Goal: Task Accomplishment & Management: Use online tool/utility

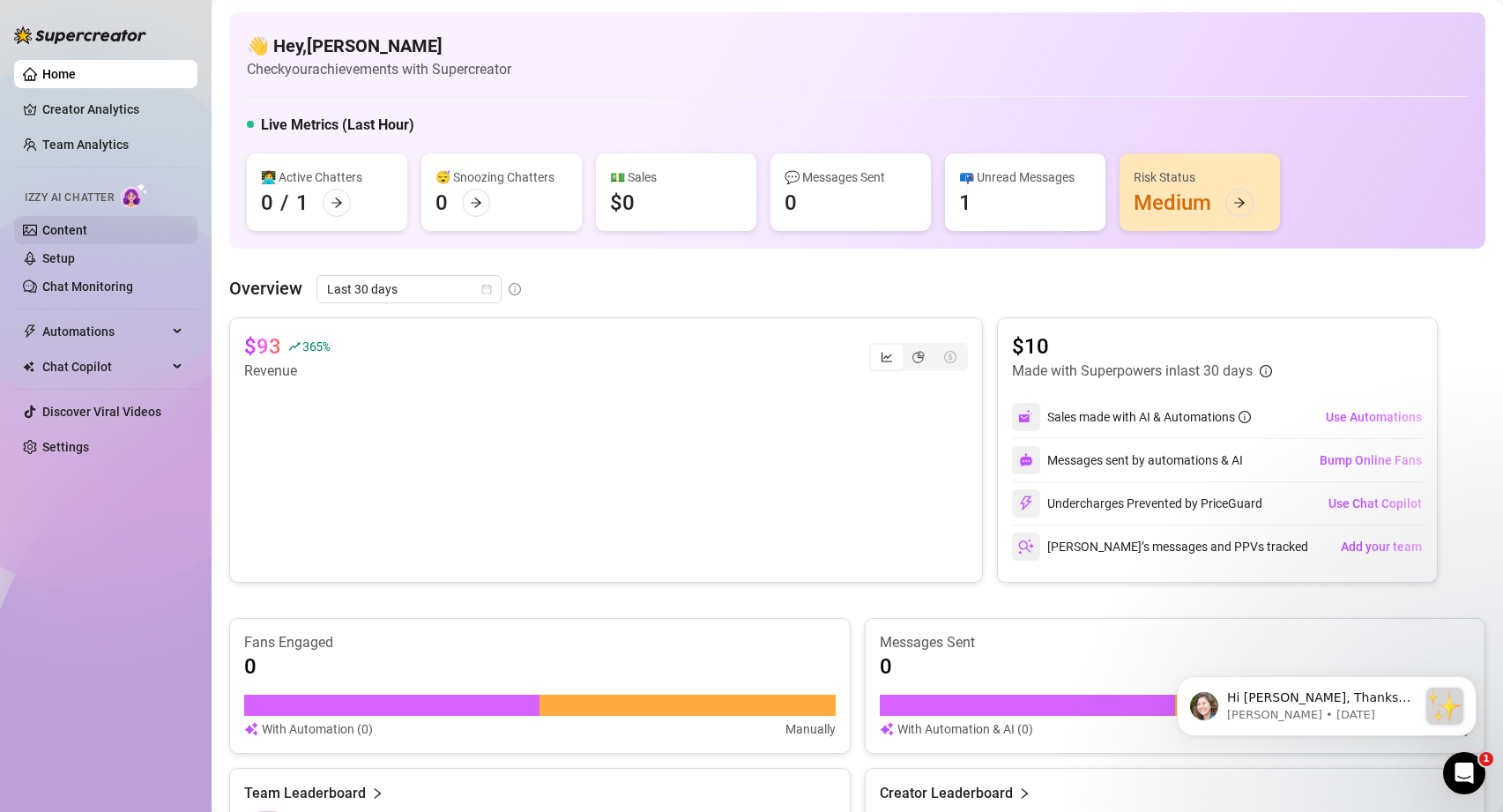
click at [68, 225] on link "Content" at bounding box center [65, 230] width 45 height 14
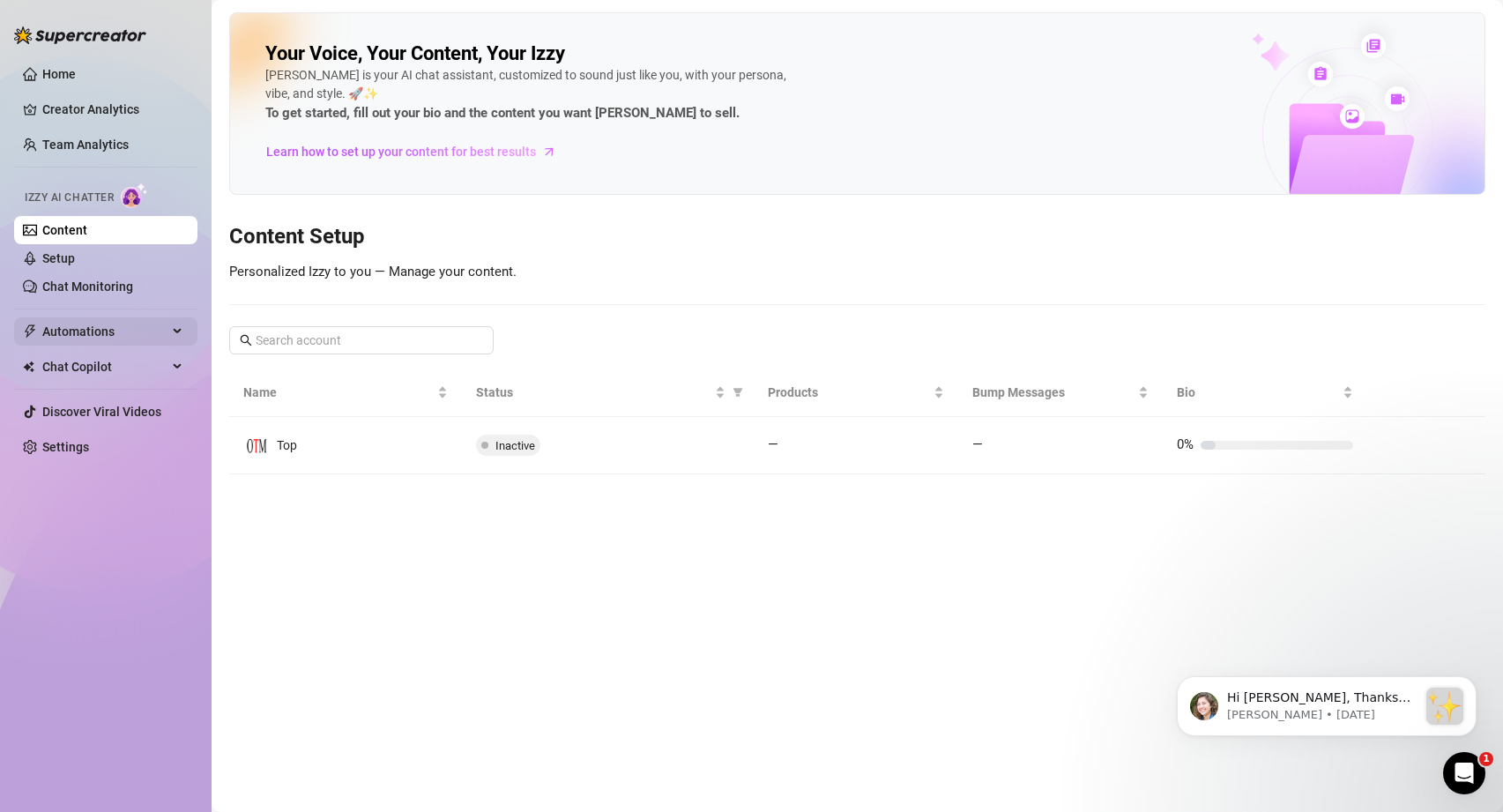
click at [85, 334] on span "Automations" at bounding box center [105, 331] width 125 height 28
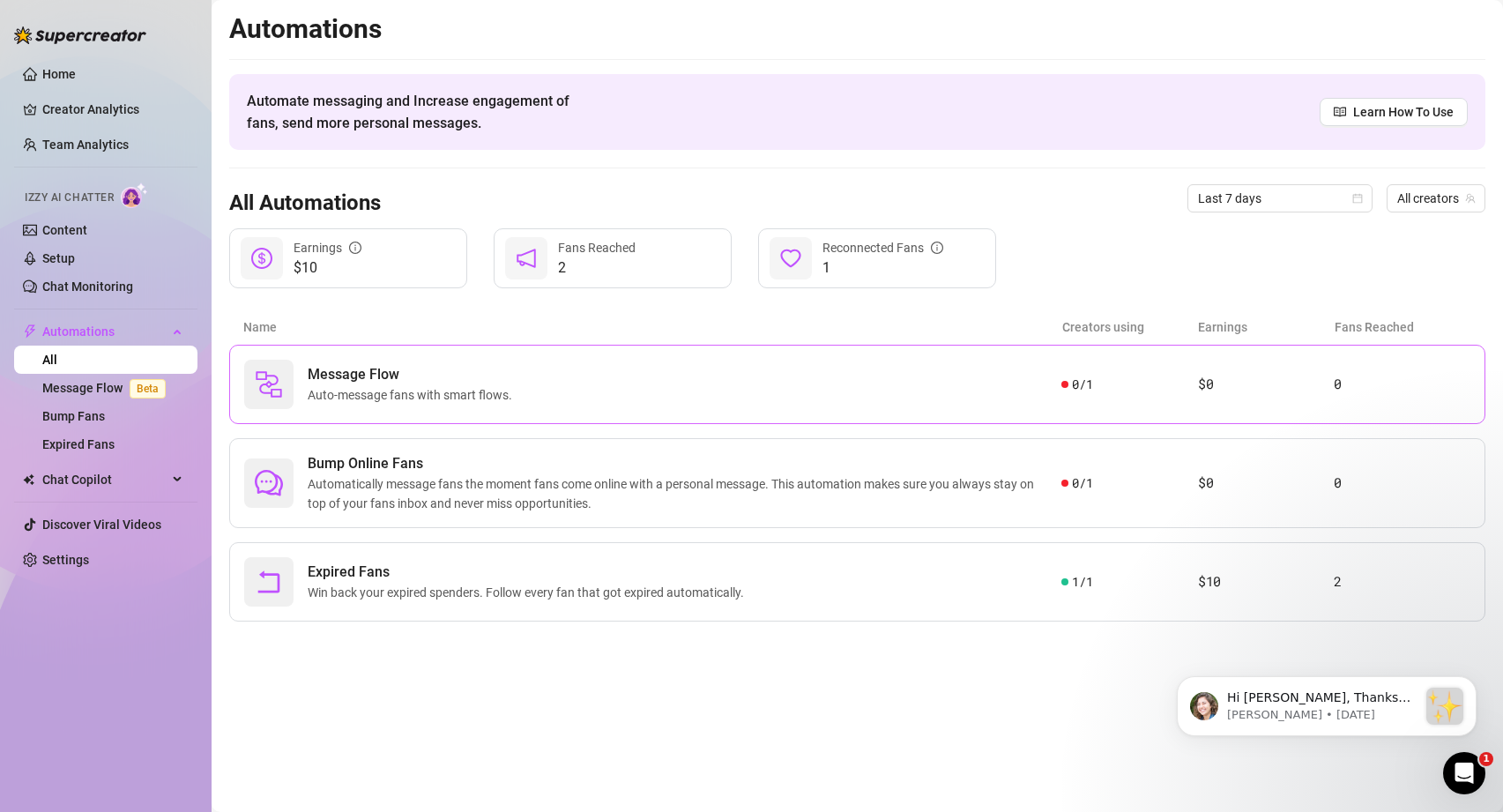
click at [405, 395] on span "Auto-message fans with smart flows." at bounding box center [413, 394] width 212 height 19
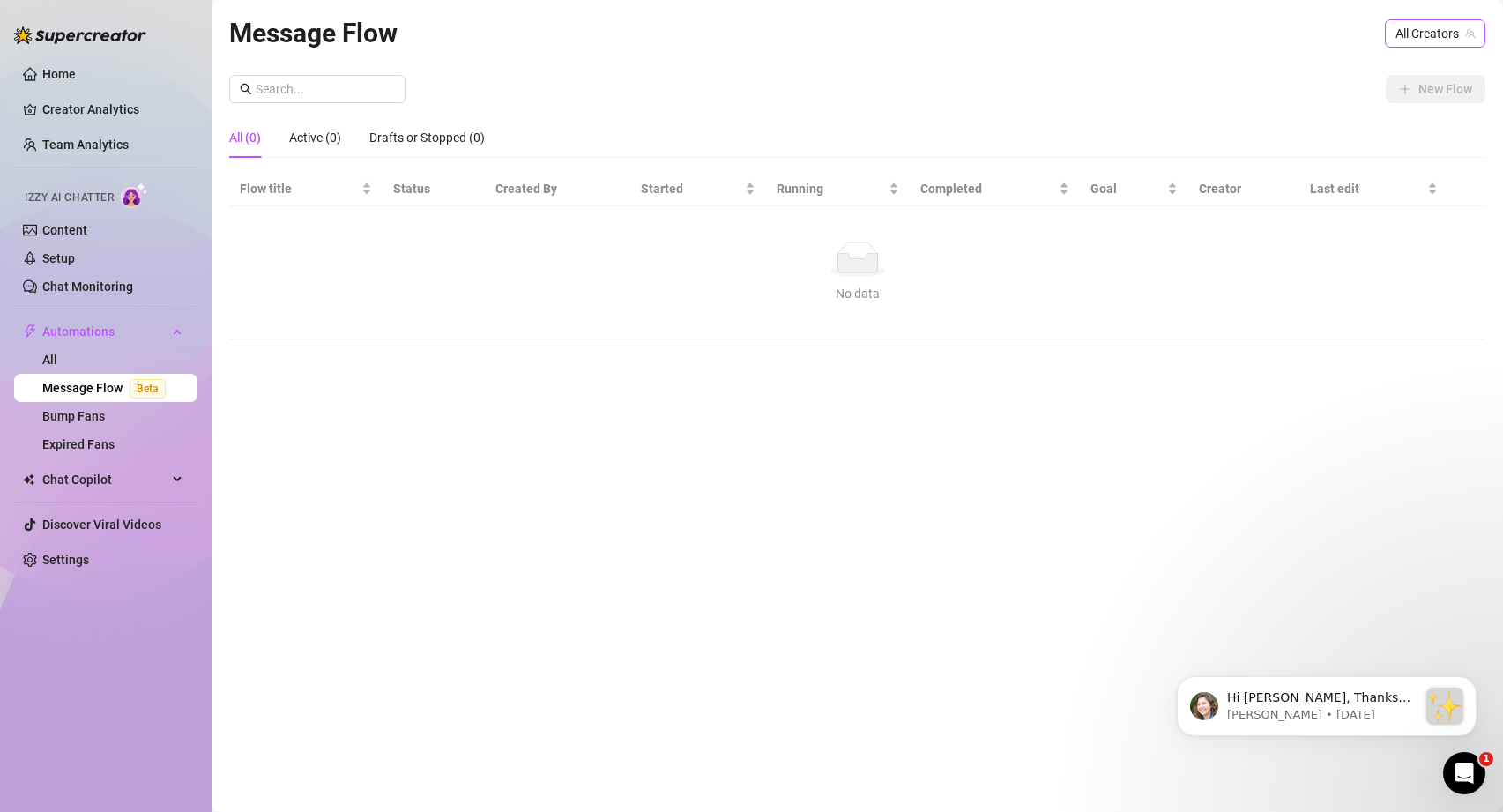
click at [1452, 28] on span "All Creators" at bounding box center [1435, 33] width 80 height 27
click at [1421, 87] on div "Top ( otmodels )" at bounding box center [1413, 97] width 116 height 21
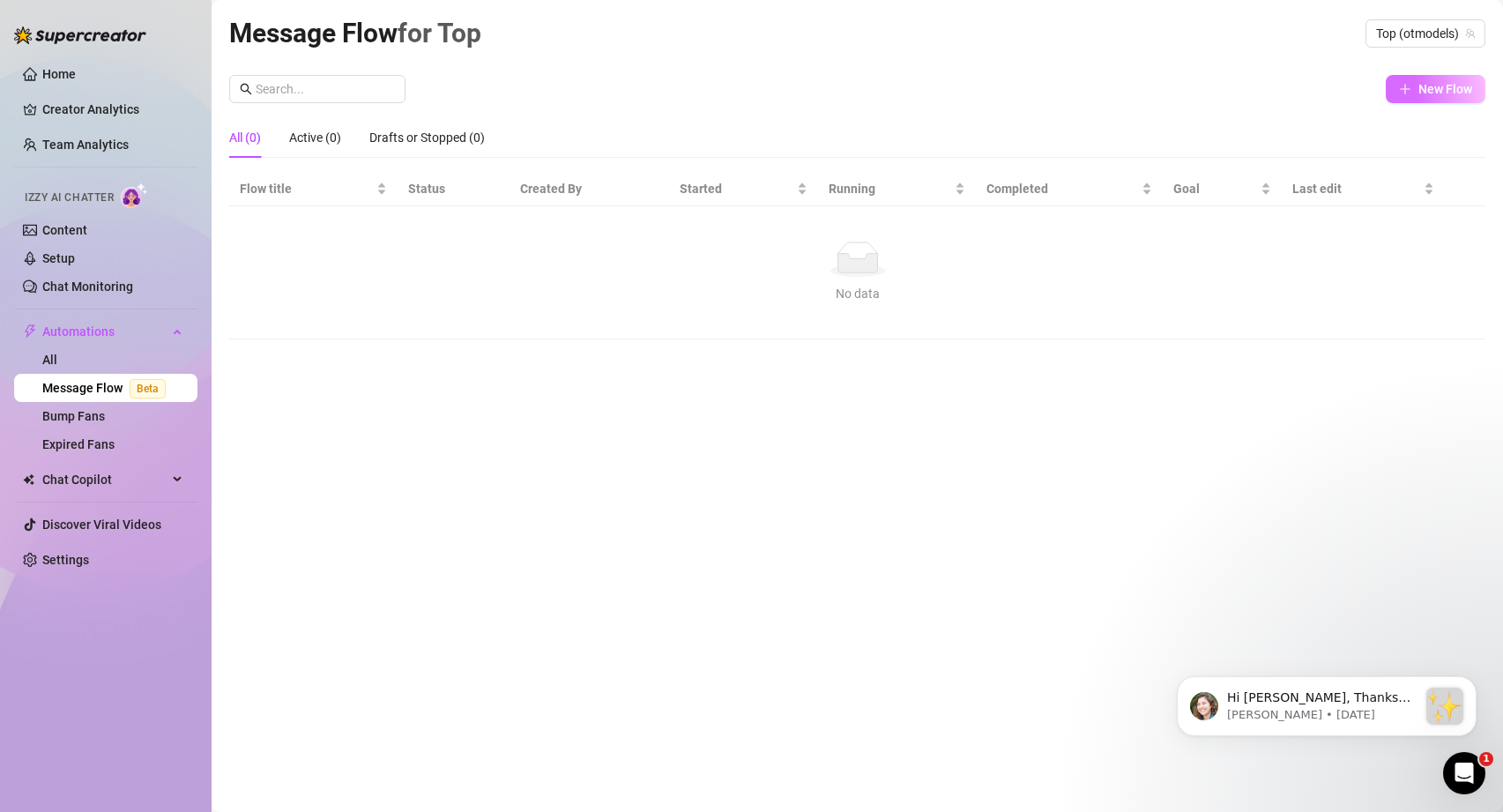
click at [1437, 88] on span "New Flow" at bounding box center [1446, 89] width 54 height 14
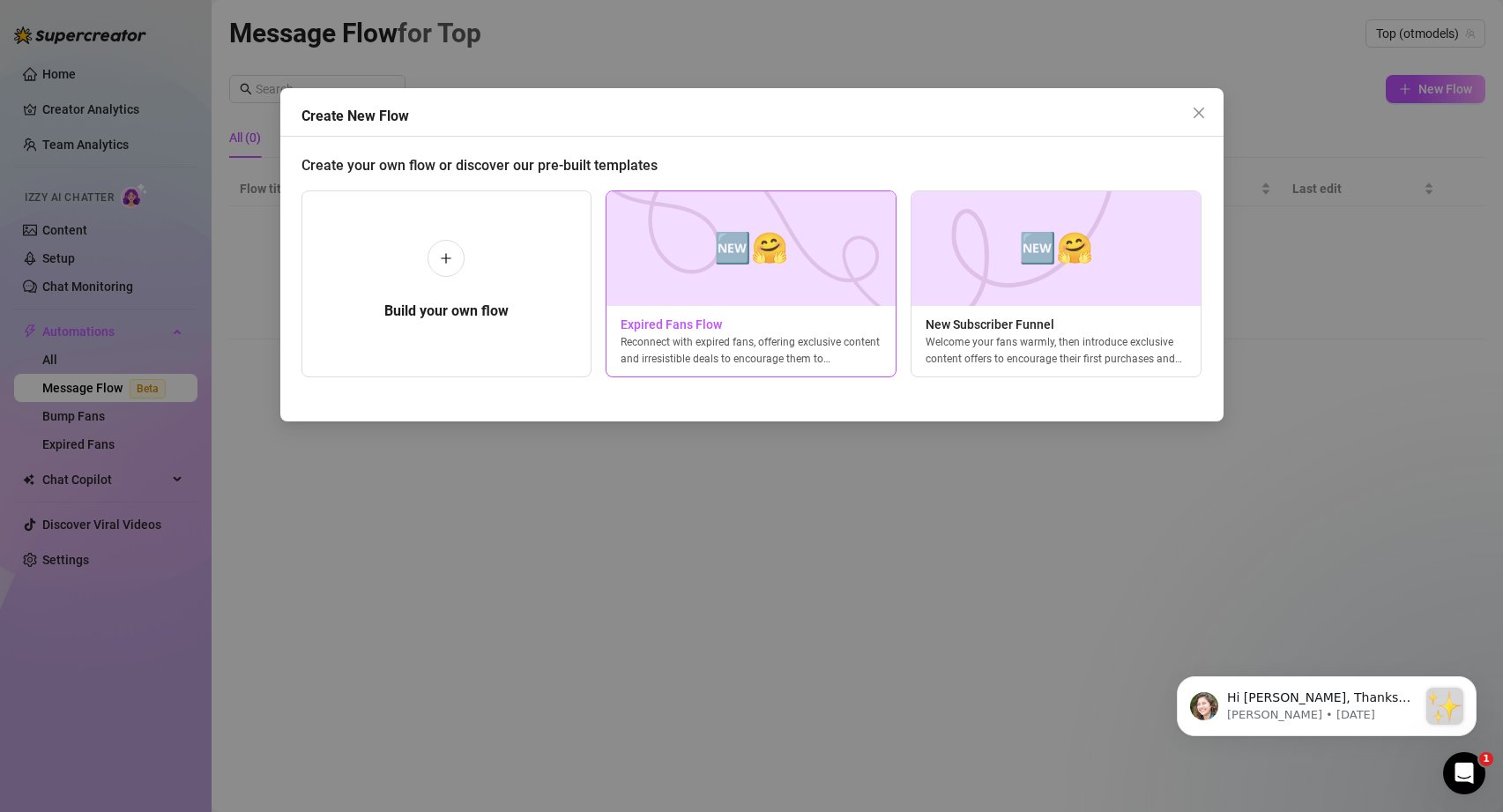
click at [766, 277] on img at bounding box center [751, 249] width 291 height 115
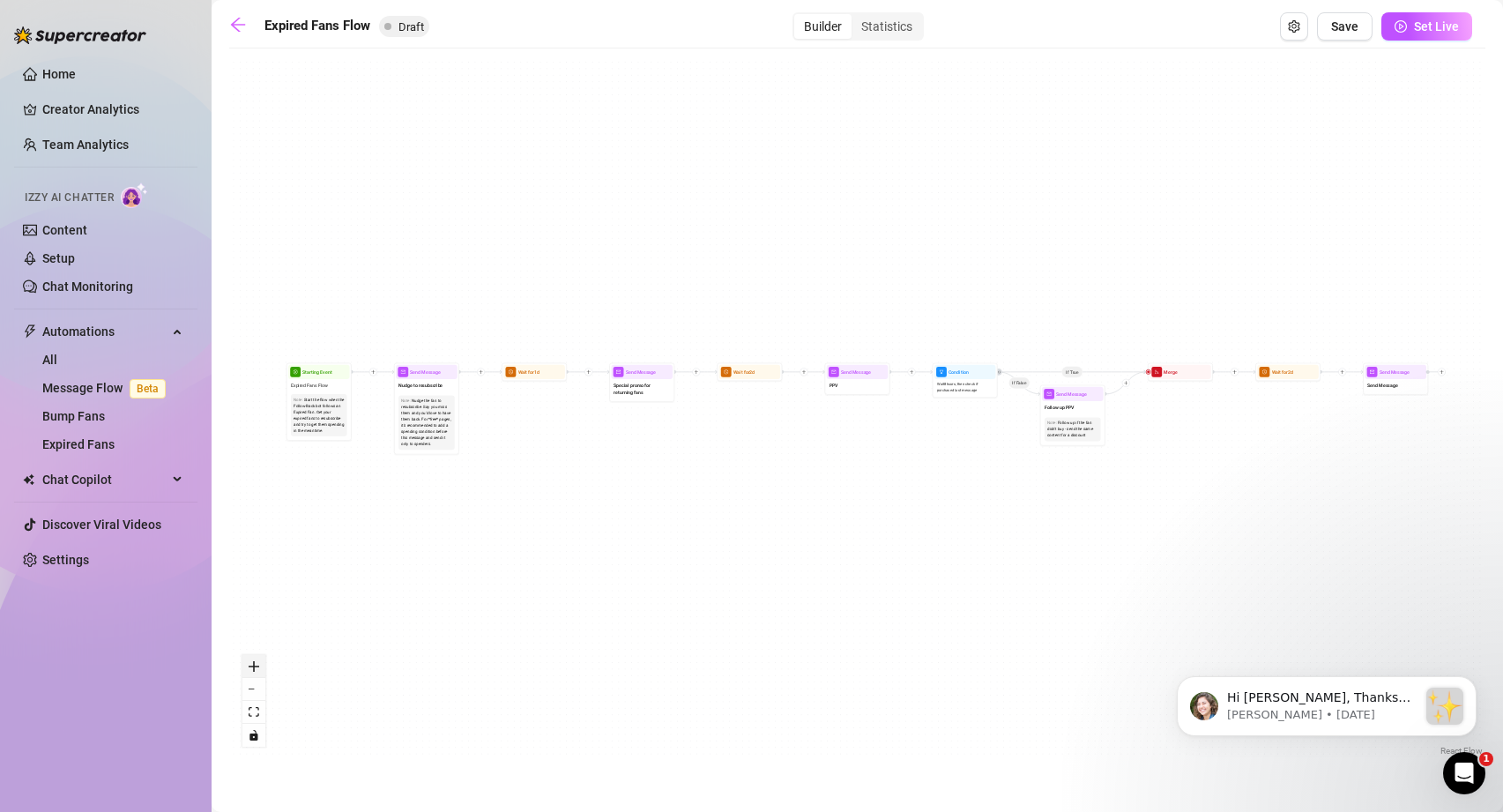
click at [258, 668] on icon "zoom in" at bounding box center [253, 666] width 10 height 10
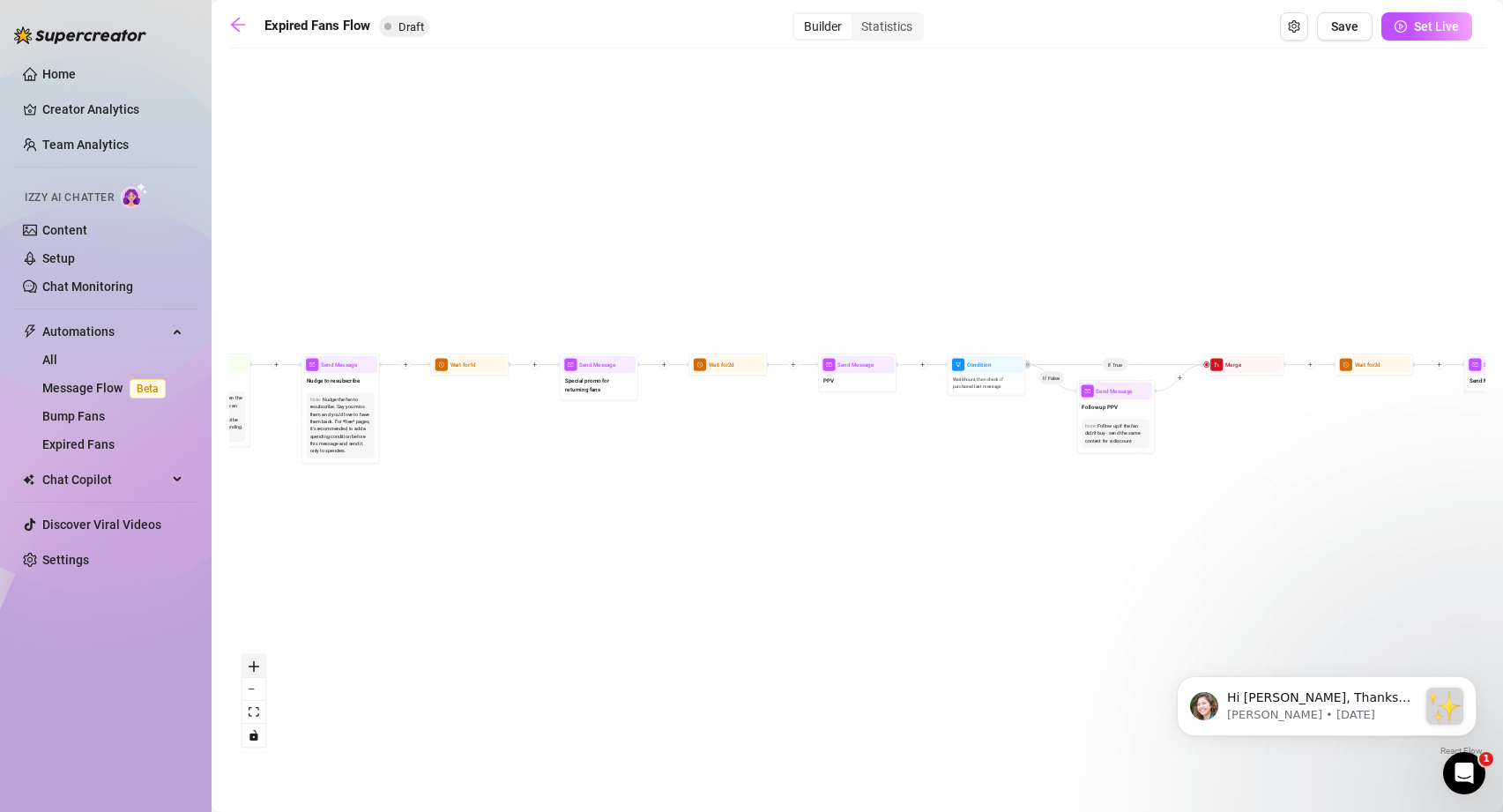
click at [258, 668] on icon "zoom in" at bounding box center [253, 666] width 10 height 10
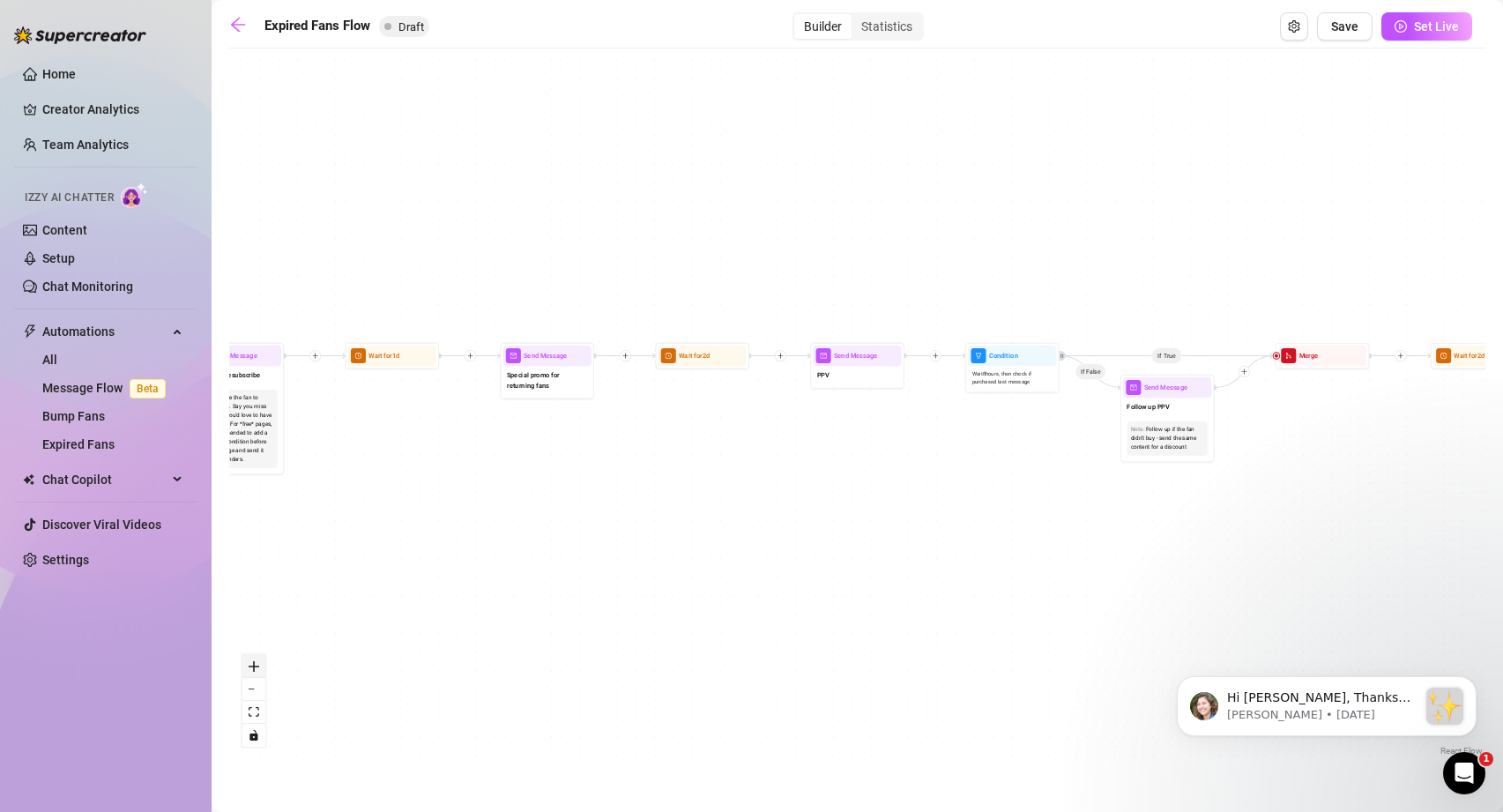
click at [258, 668] on icon "zoom in" at bounding box center [253, 666] width 10 height 10
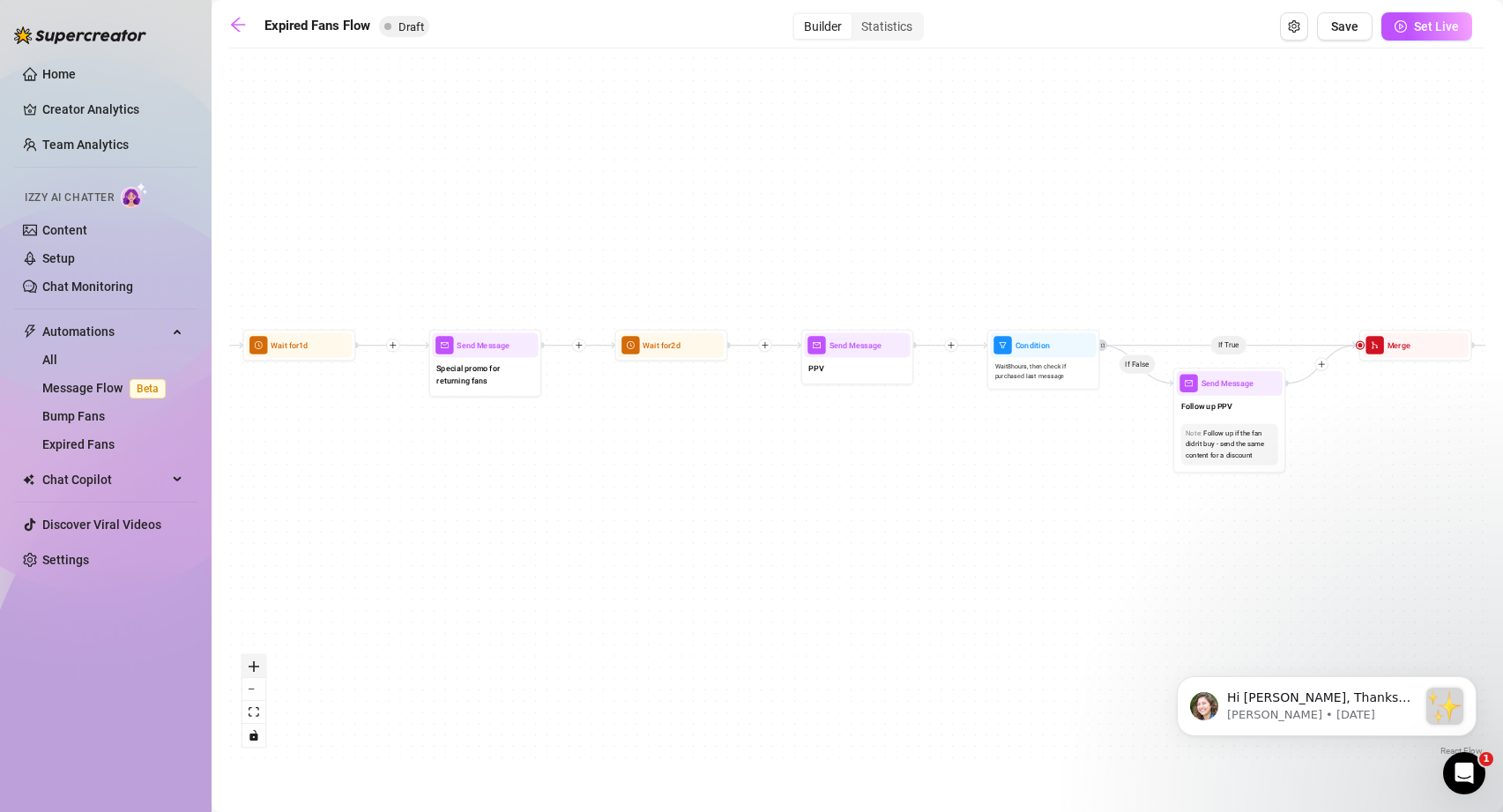
click at [258, 668] on icon "zoom in" at bounding box center [253, 666] width 10 height 10
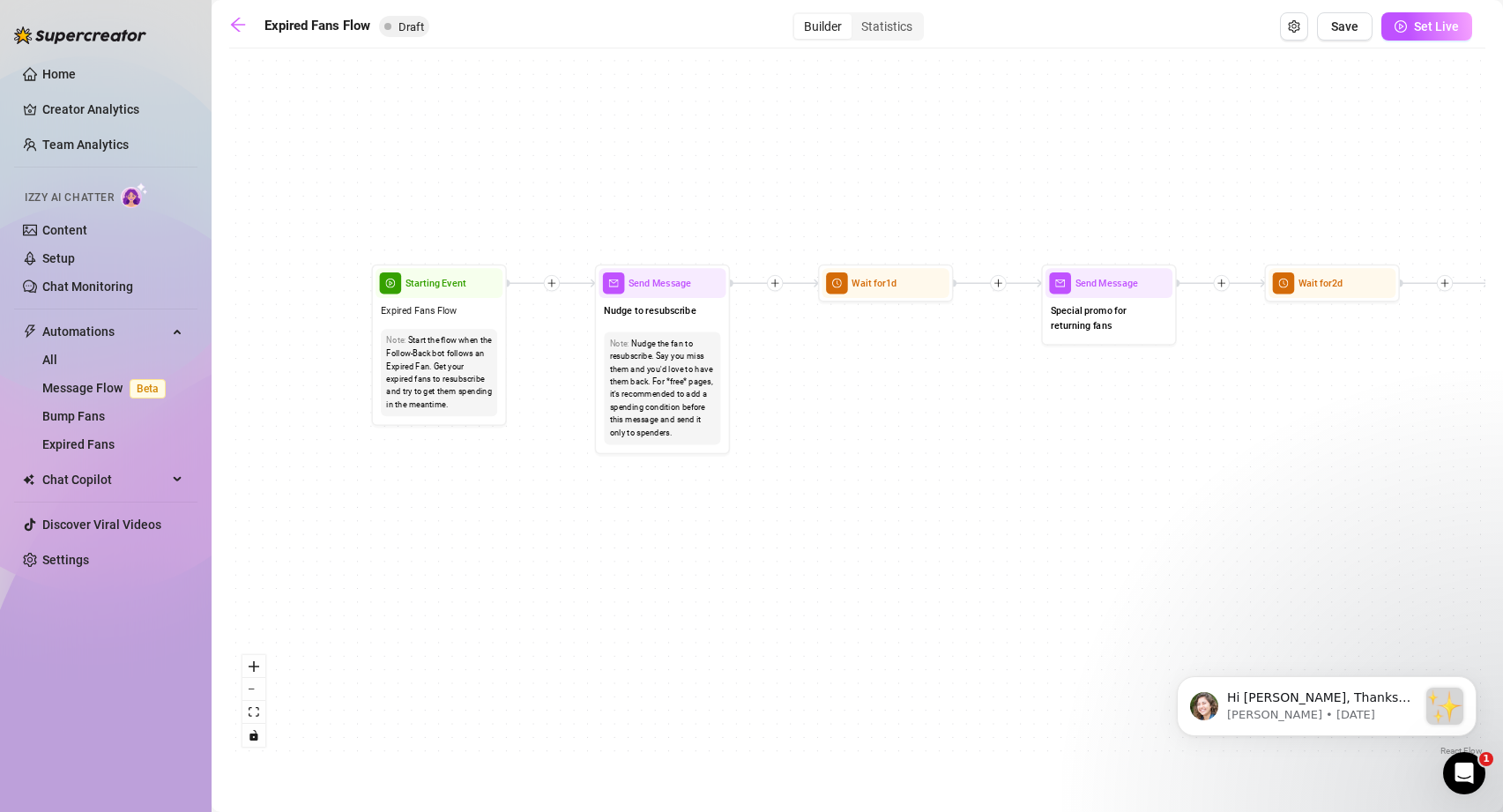
drag, startPoint x: 507, startPoint y: 596, endPoint x: 1205, endPoint y: 546, distance: 699.8
click at [1205, 546] on div "If True If False Send Message Send Message Wait for 2d Merge Send Message Follo…" at bounding box center [858, 408] width 1257 height 703
click at [257, 671] on button "zoom in" at bounding box center [254, 666] width 23 height 23
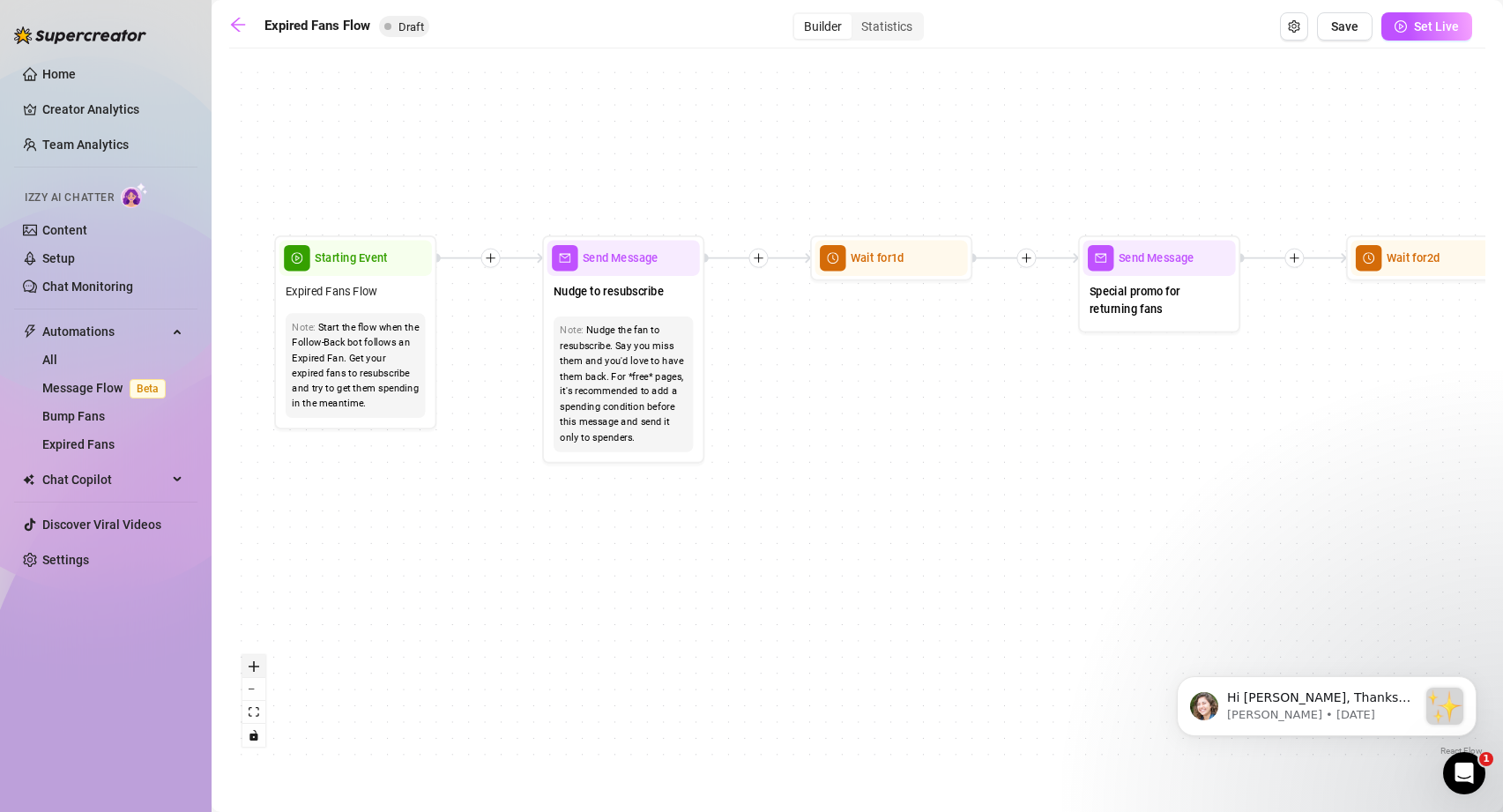
click at [257, 671] on button "zoom in" at bounding box center [254, 666] width 23 height 23
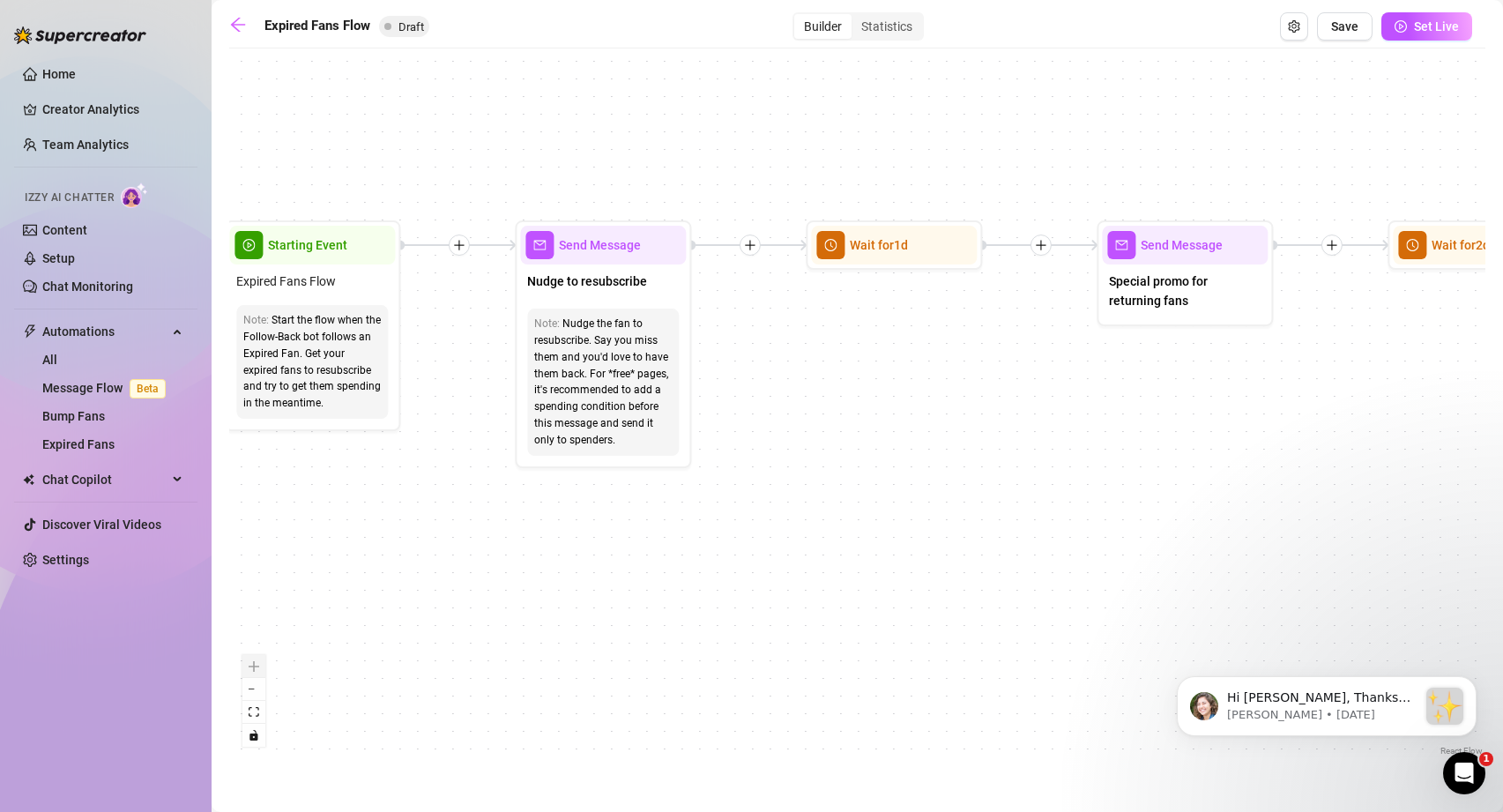
click at [257, 671] on div "React Flow controls" at bounding box center [254, 700] width 23 height 92
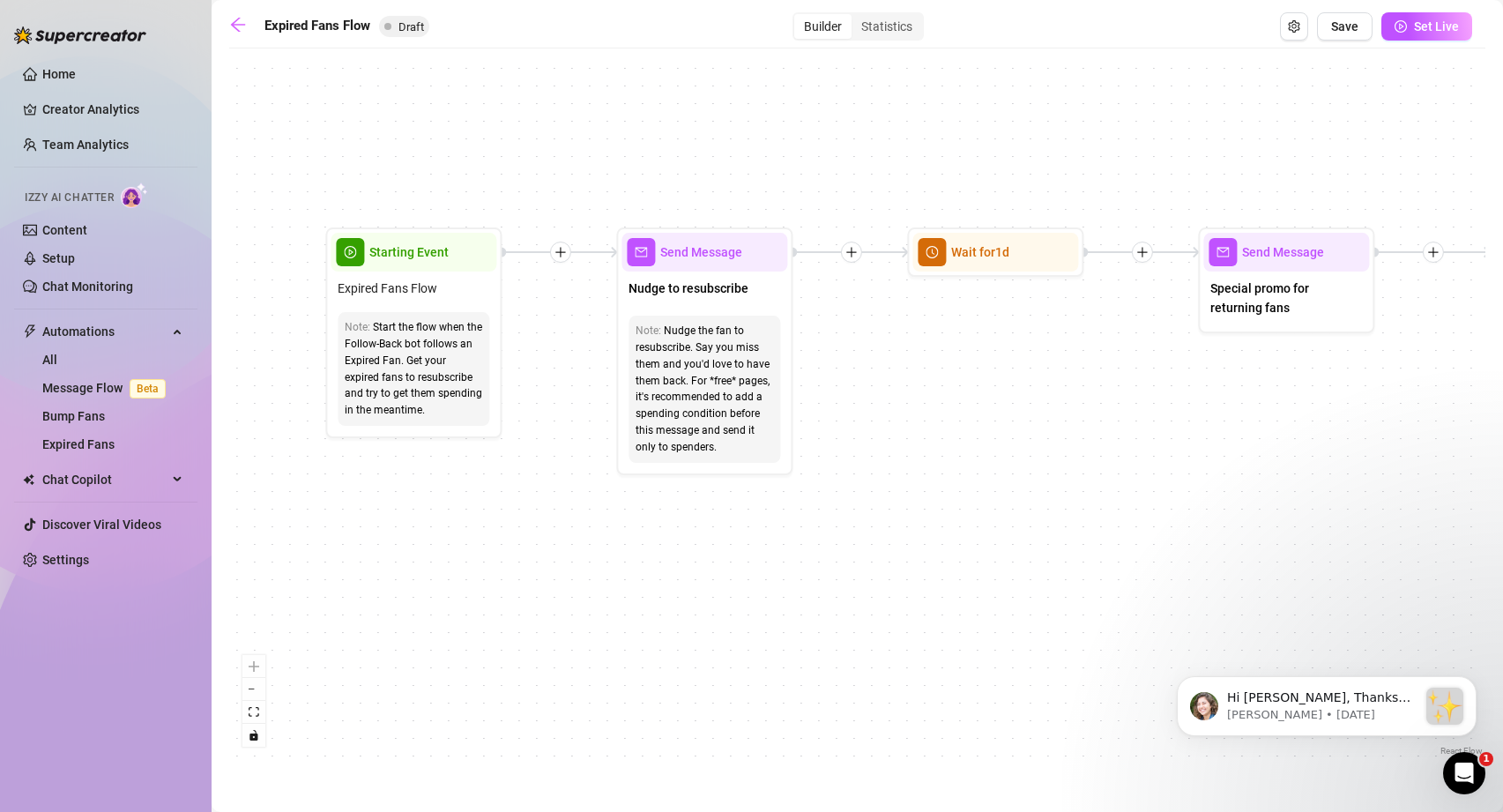
drag, startPoint x: 721, startPoint y: 652, endPoint x: 822, endPoint y: 658, distance: 101.2
click at [822, 658] on div "If True If False Send Message Send Message Wait for 2d Merge Send Message Follo…" at bounding box center [858, 408] width 1257 height 703
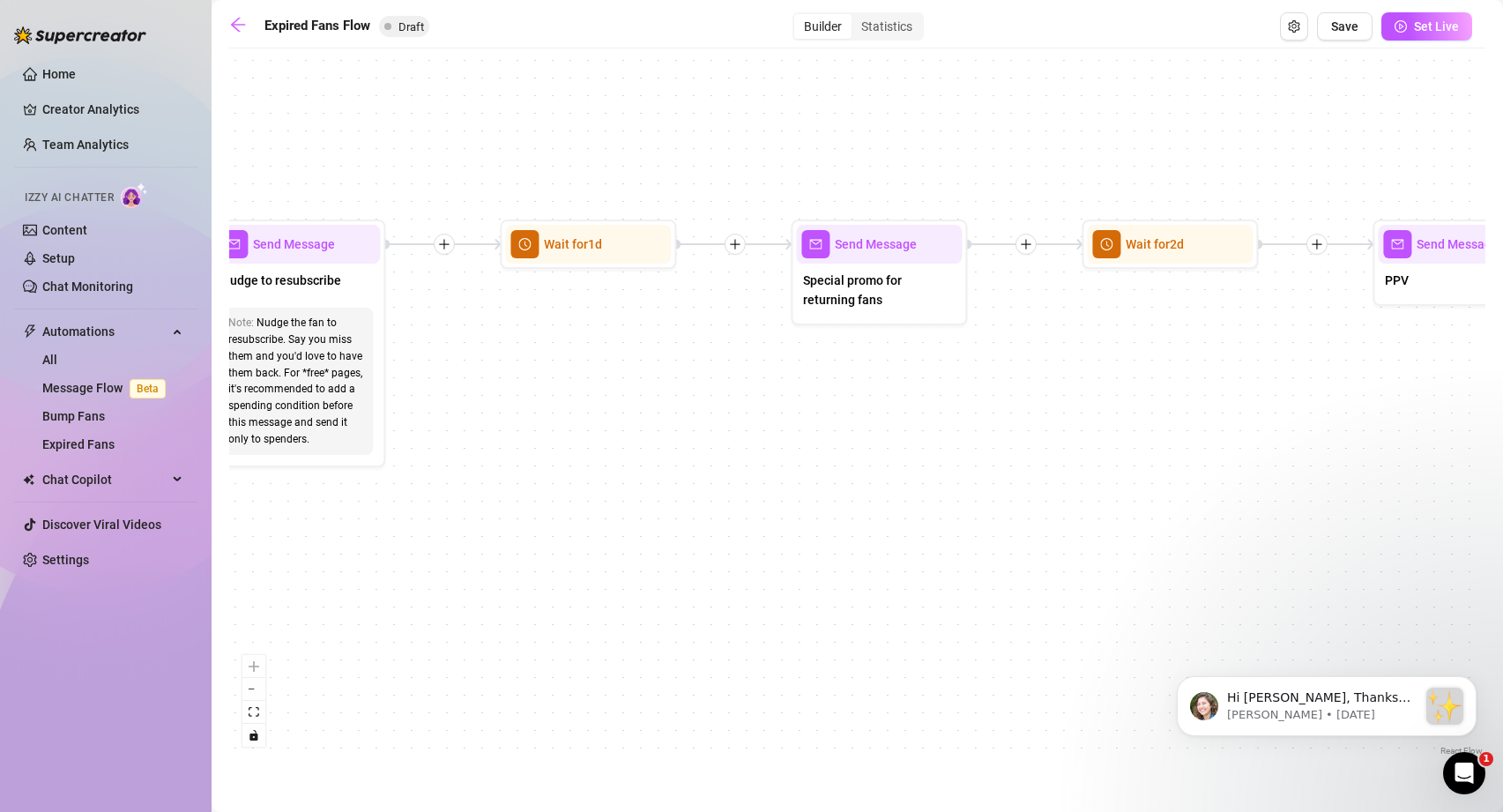
drag, startPoint x: 1010, startPoint y: 501, endPoint x: 603, endPoint y: 493, distance: 407.1
click at [603, 493] on div "If True If False Send Message Send Message Wait for 2d Merge Send Message Follo…" at bounding box center [858, 408] width 1257 height 703
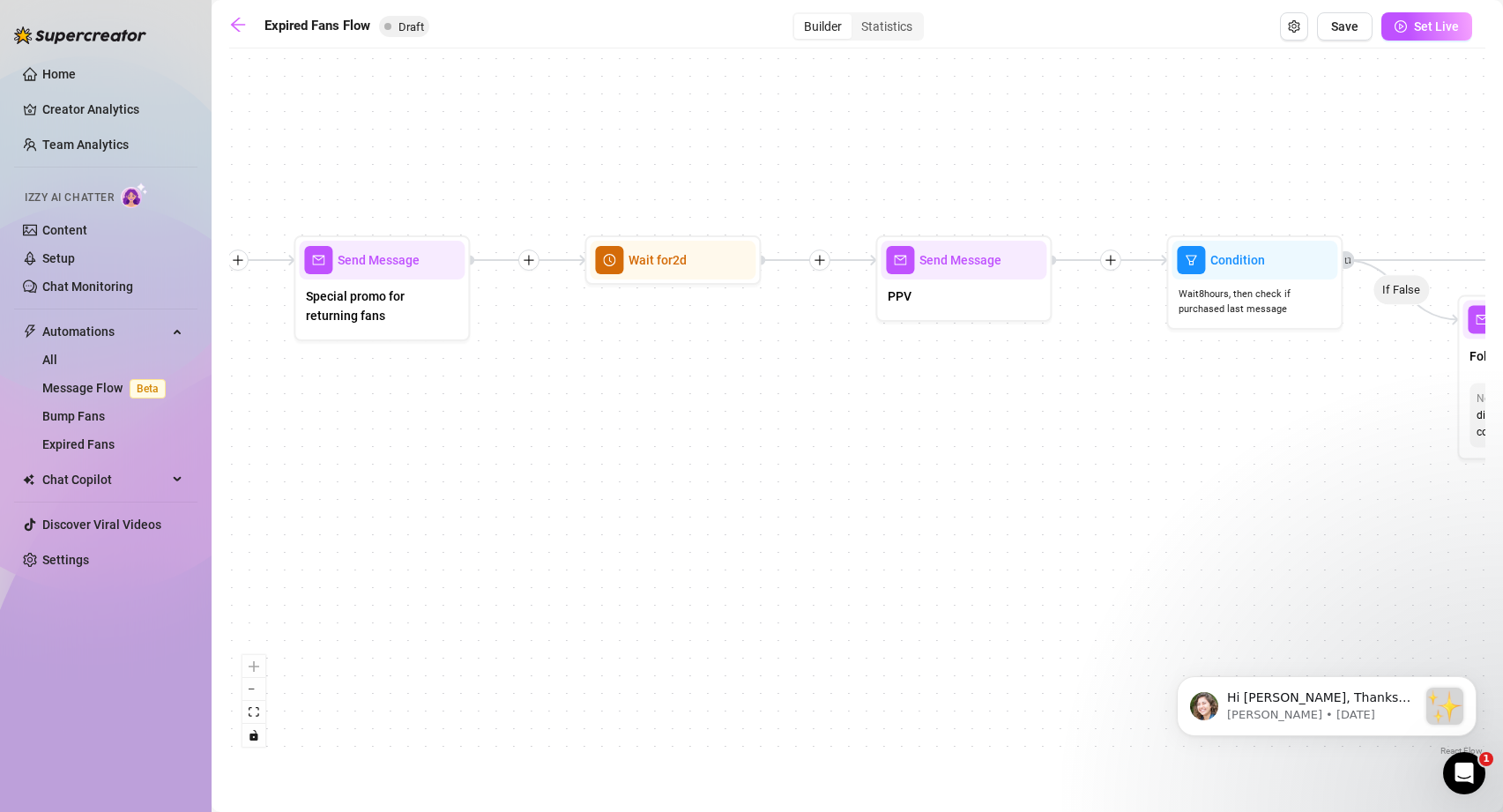
drag, startPoint x: 1033, startPoint y: 516, endPoint x: 535, endPoint y: 531, distance: 498.2
click at [535, 531] on div "If True If False Send Message Send Message Wait for 2d Merge Send Message Follo…" at bounding box center [858, 408] width 1257 height 703
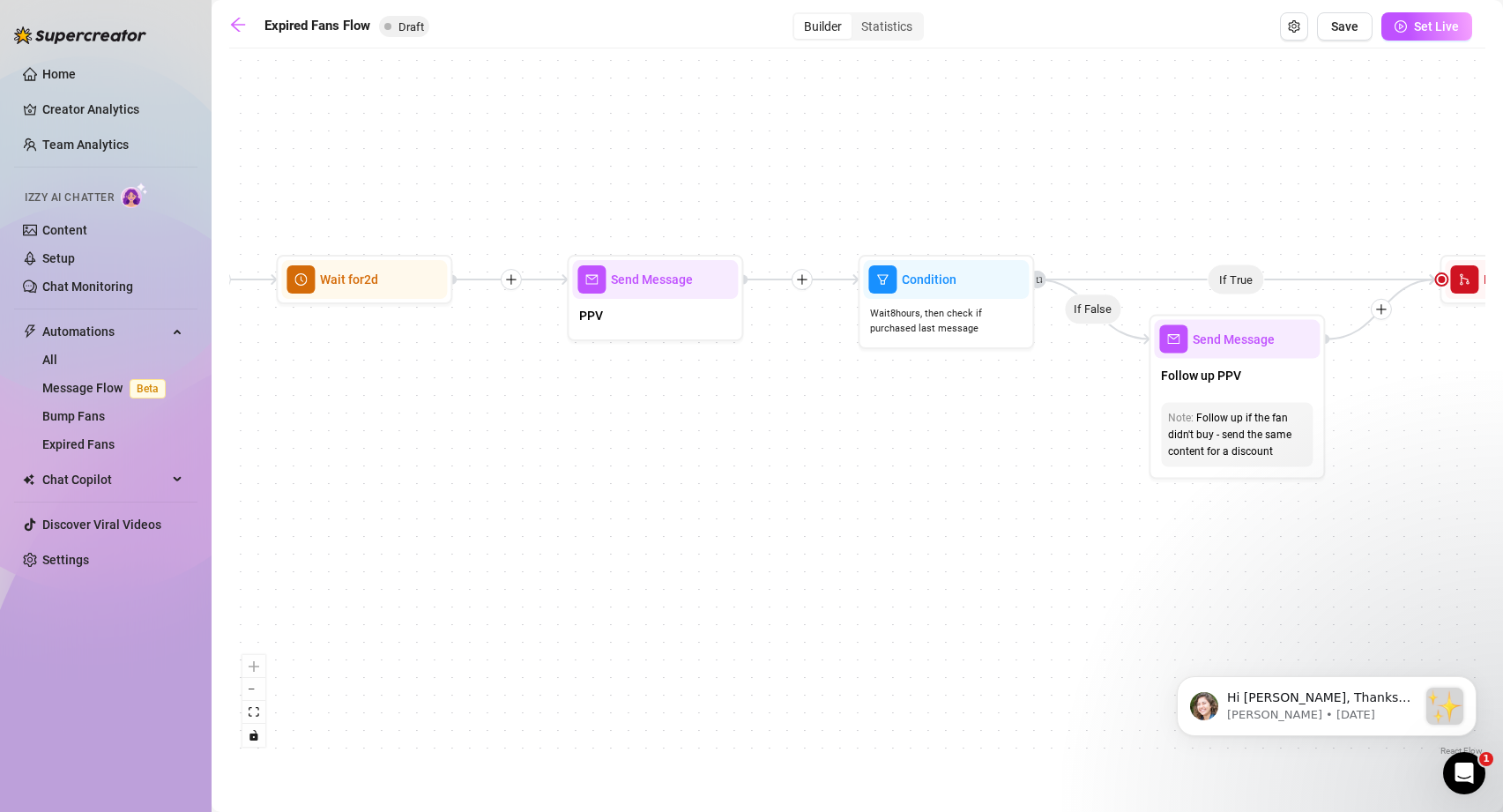
drag, startPoint x: 1046, startPoint y: 522, endPoint x: 738, endPoint y: 542, distance: 308.6
click at [738, 542] on div "If True If False Send Message Send Message Wait for 2d Merge Send Message Follo…" at bounding box center [858, 408] width 1257 height 703
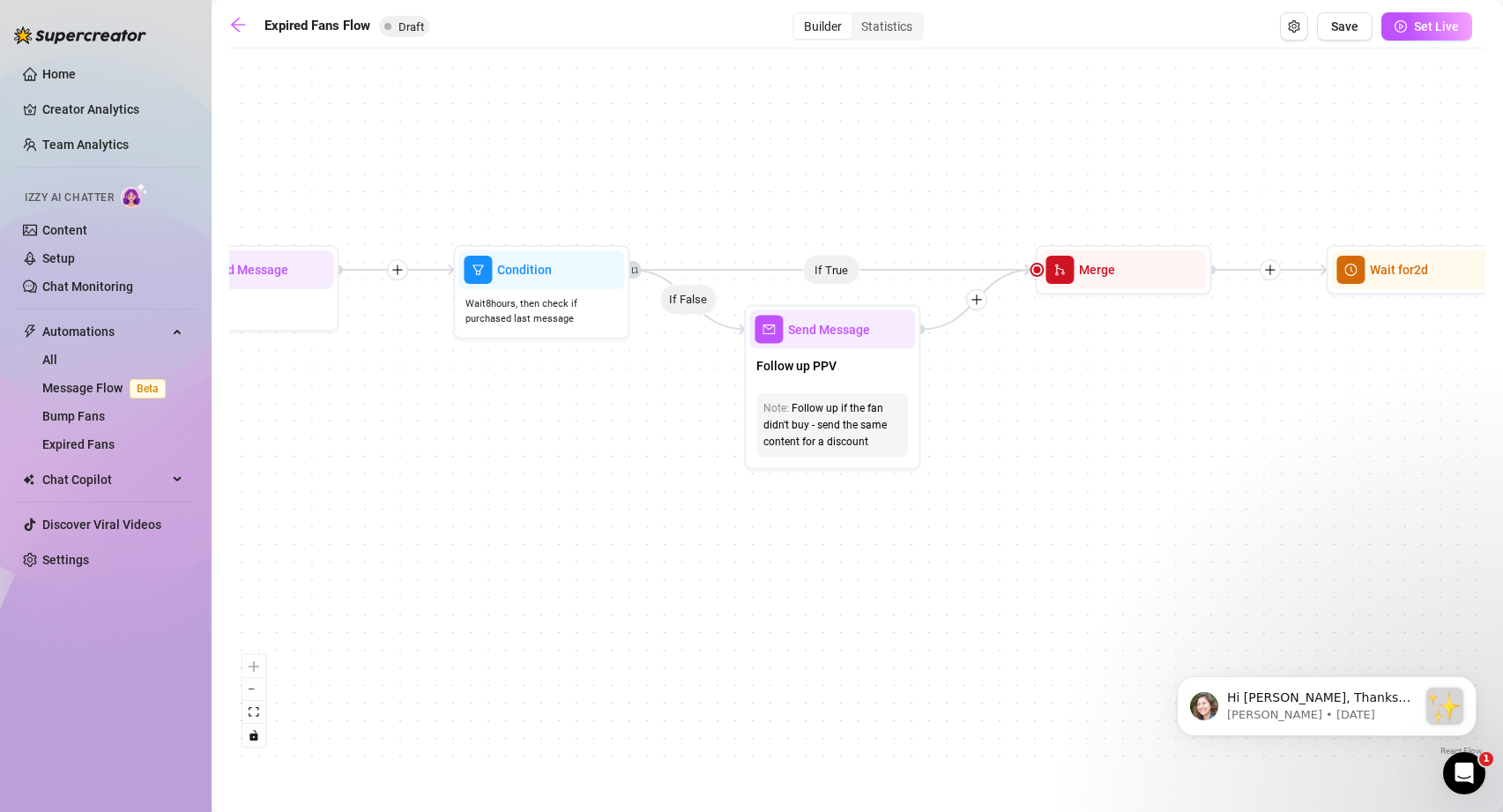
drag, startPoint x: 901, startPoint y: 547, endPoint x: 496, endPoint y: 538, distance: 405.1
click at [496, 538] on div "If True If False Send Message Send Message Wait for 2d Merge Send Message Follo…" at bounding box center [858, 408] width 1257 height 703
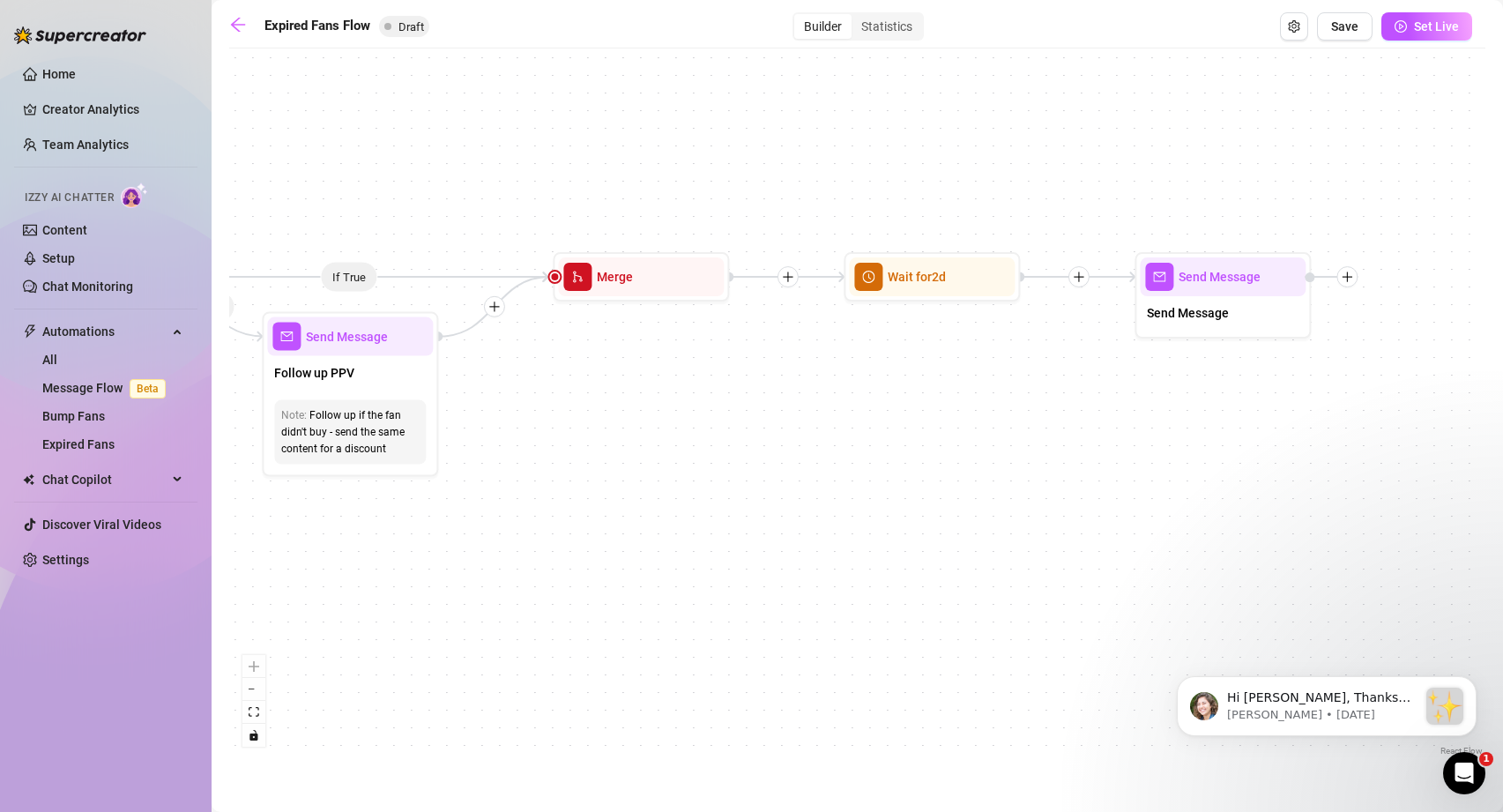
drag, startPoint x: 1159, startPoint y: 560, endPoint x: 677, endPoint y: 567, distance: 482.1
click at [677, 567] on div "If True If False Send Message Send Message Wait for 2d Merge Send Message Follo…" at bounding box center [858, 408] width 1257 height 703
click at [1289, 25] on icon "setting" at bounding box center [1294, 26] width 12 height 12
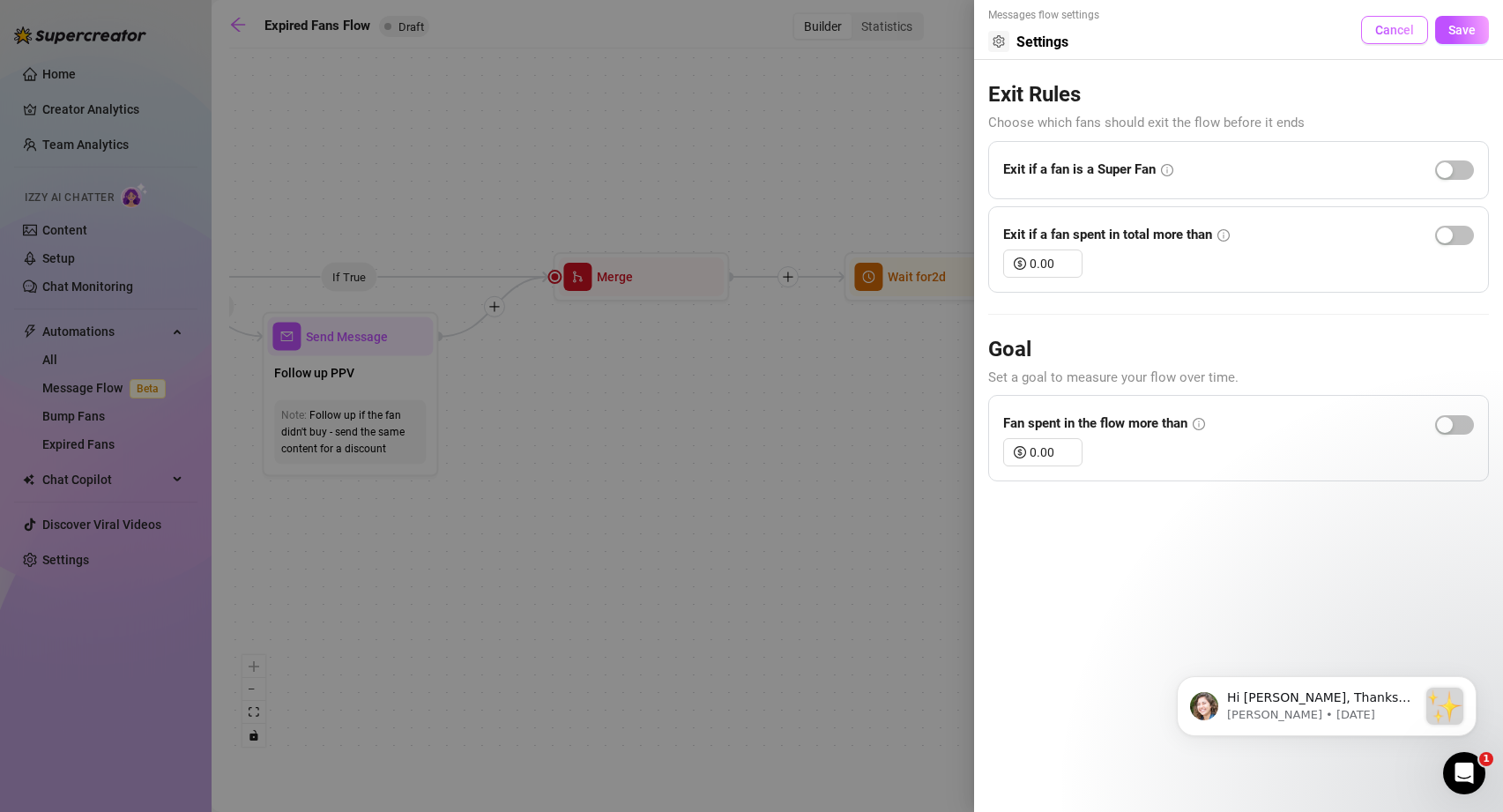
click at [1378, 33] on span "Cancel" at bounding box center [1395, 30] width 39 height 14
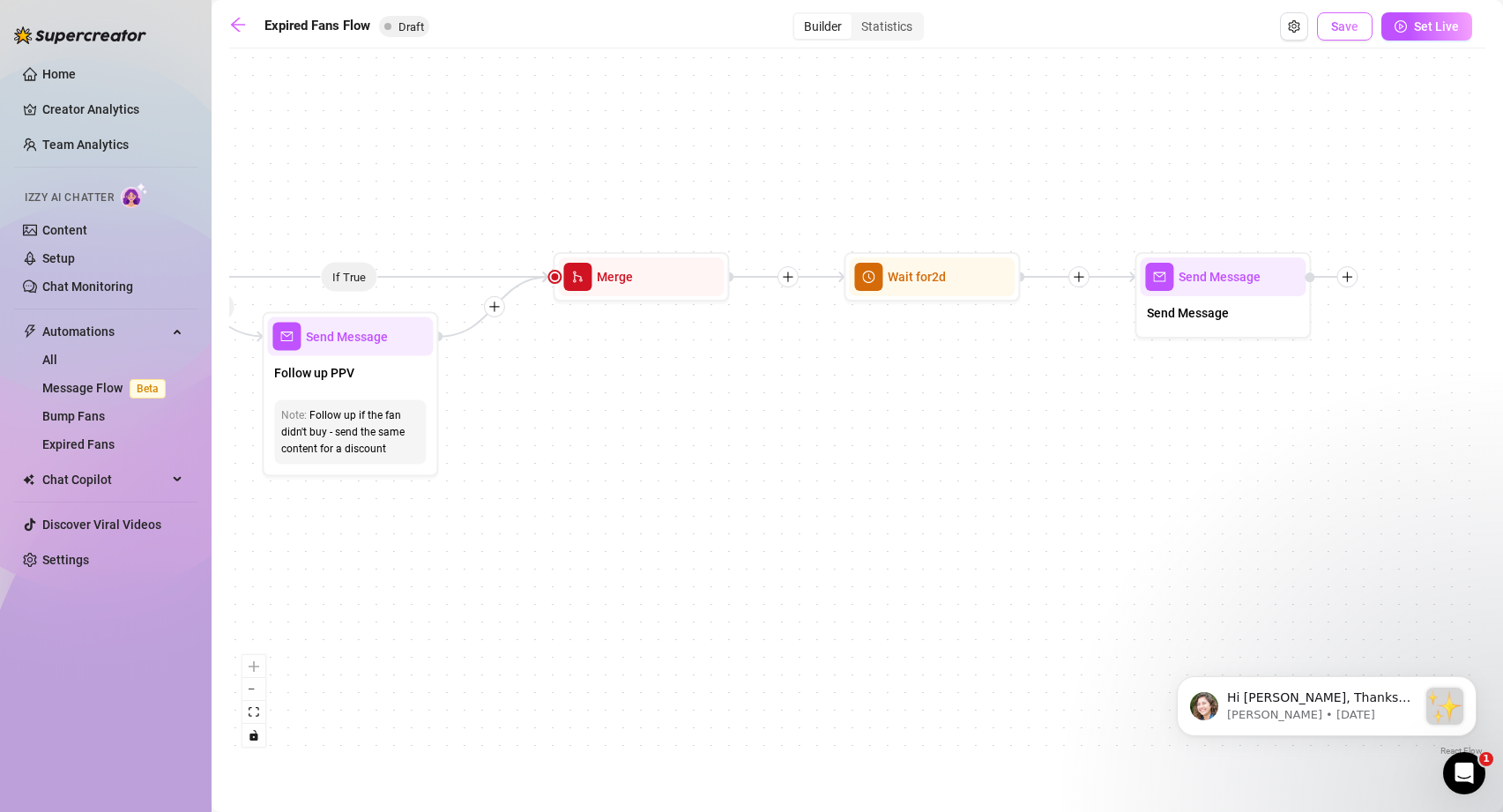
click at [1340, 32] on span "Save" at bounding box center [1346, 26] width 28 height 14
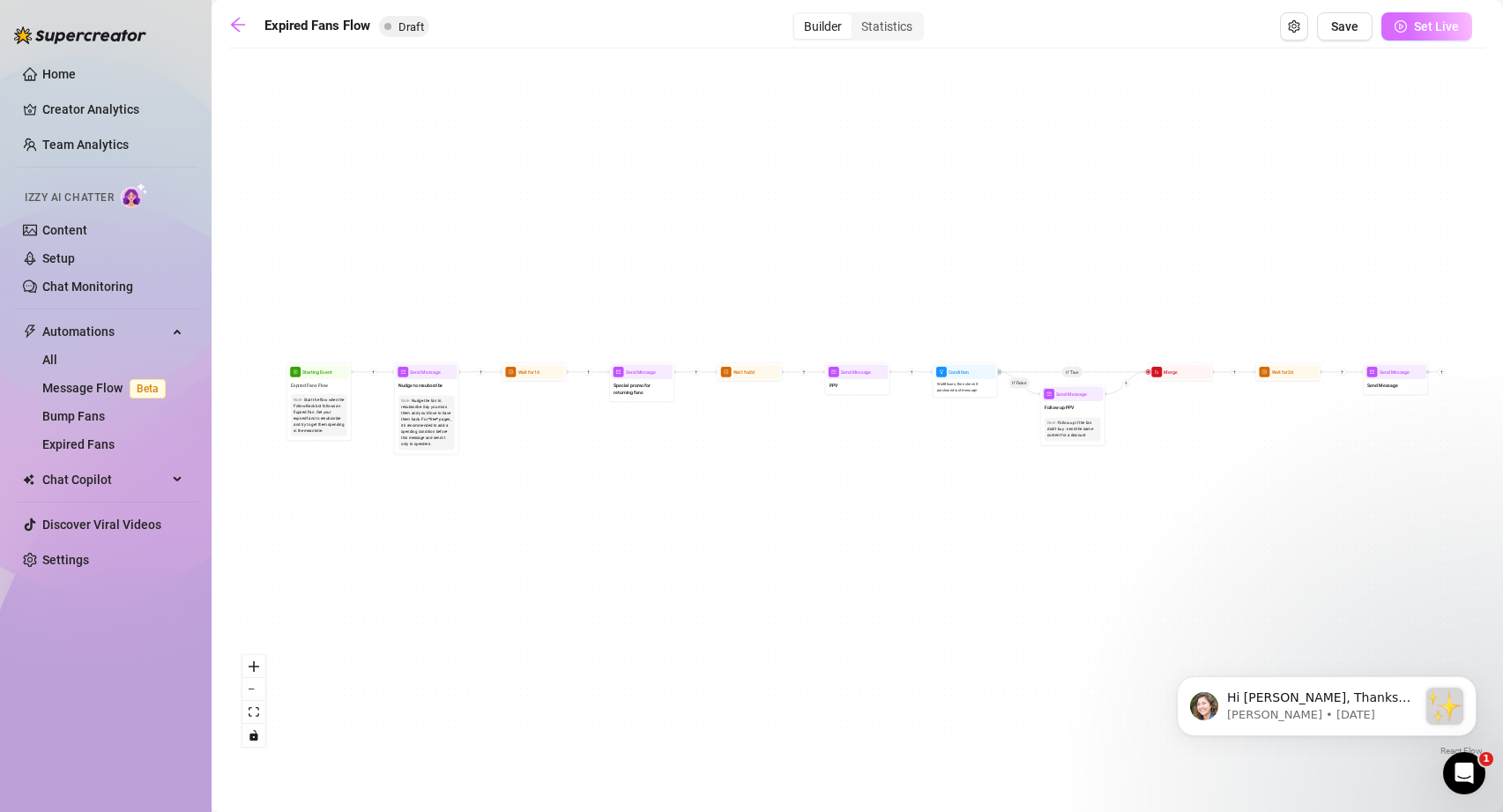
click at [1429, 30] on span "Set Live" at bounding box center [1436, 26] width 45 height 14
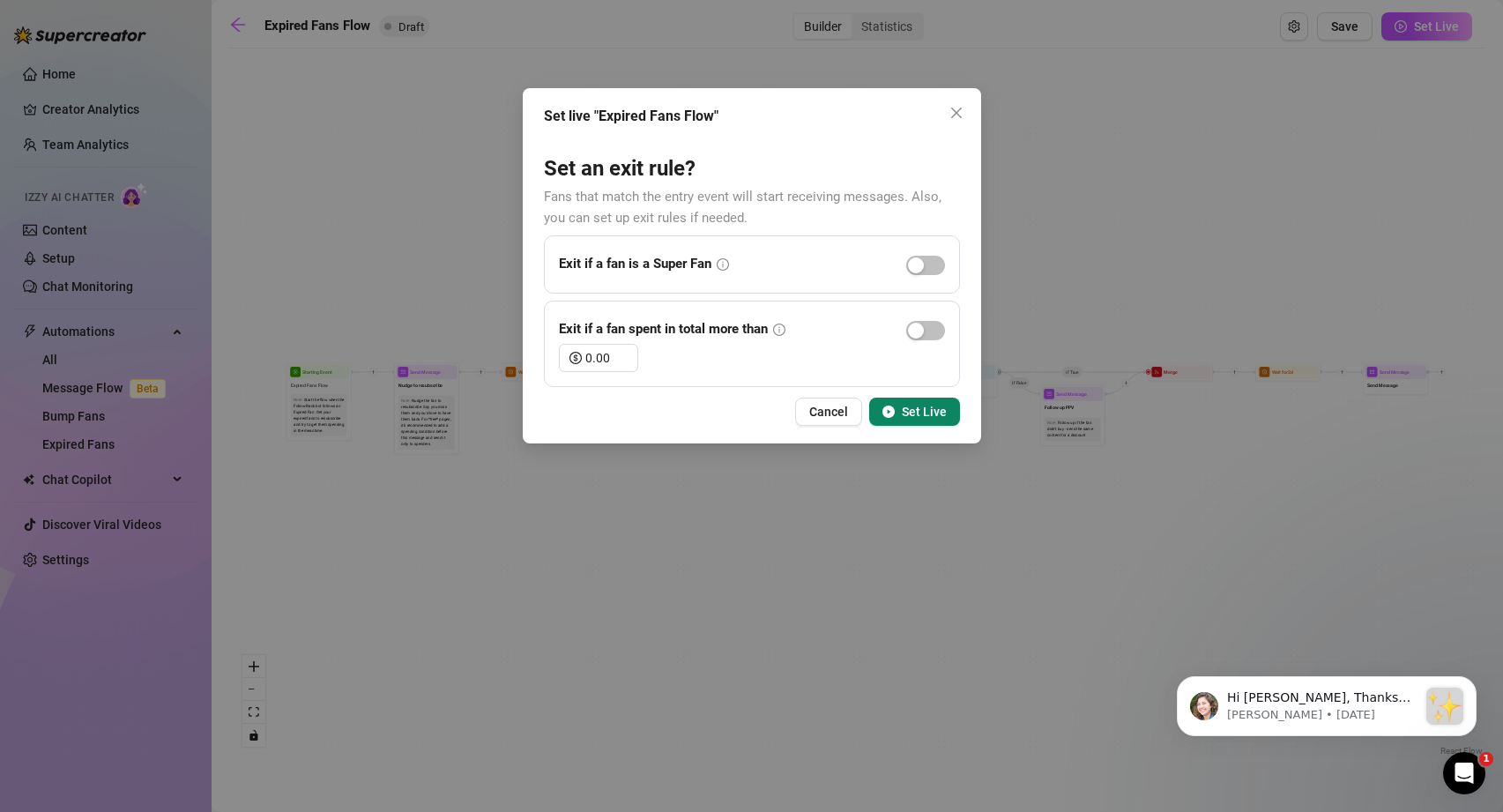
click at [918, 405] on span "Set Live" at bounding box center [924, 411] width 45 height 14
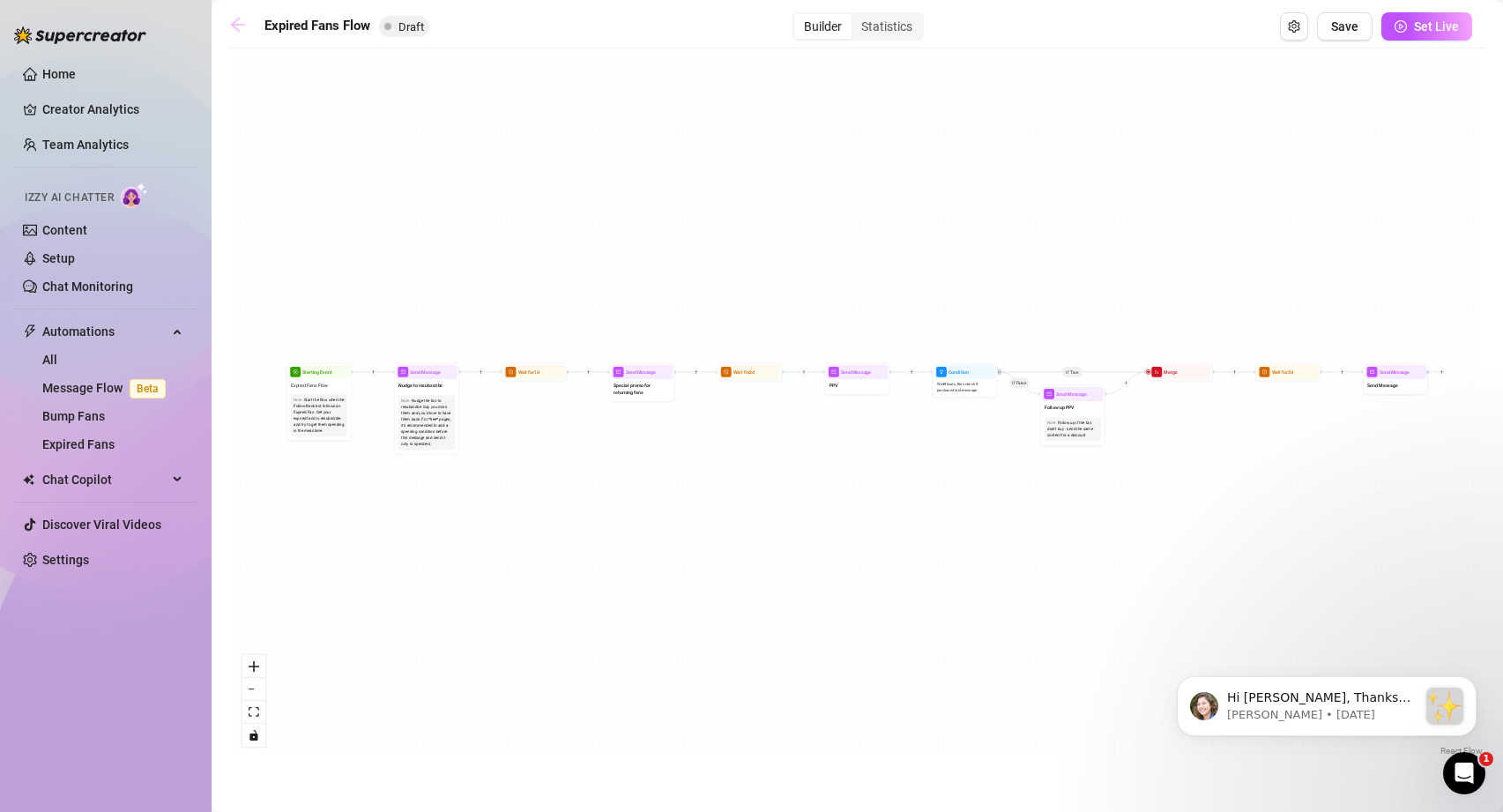
click at [230, 29] on icon "arrow-left" at bounding box center [238, 24] width 18 height 18
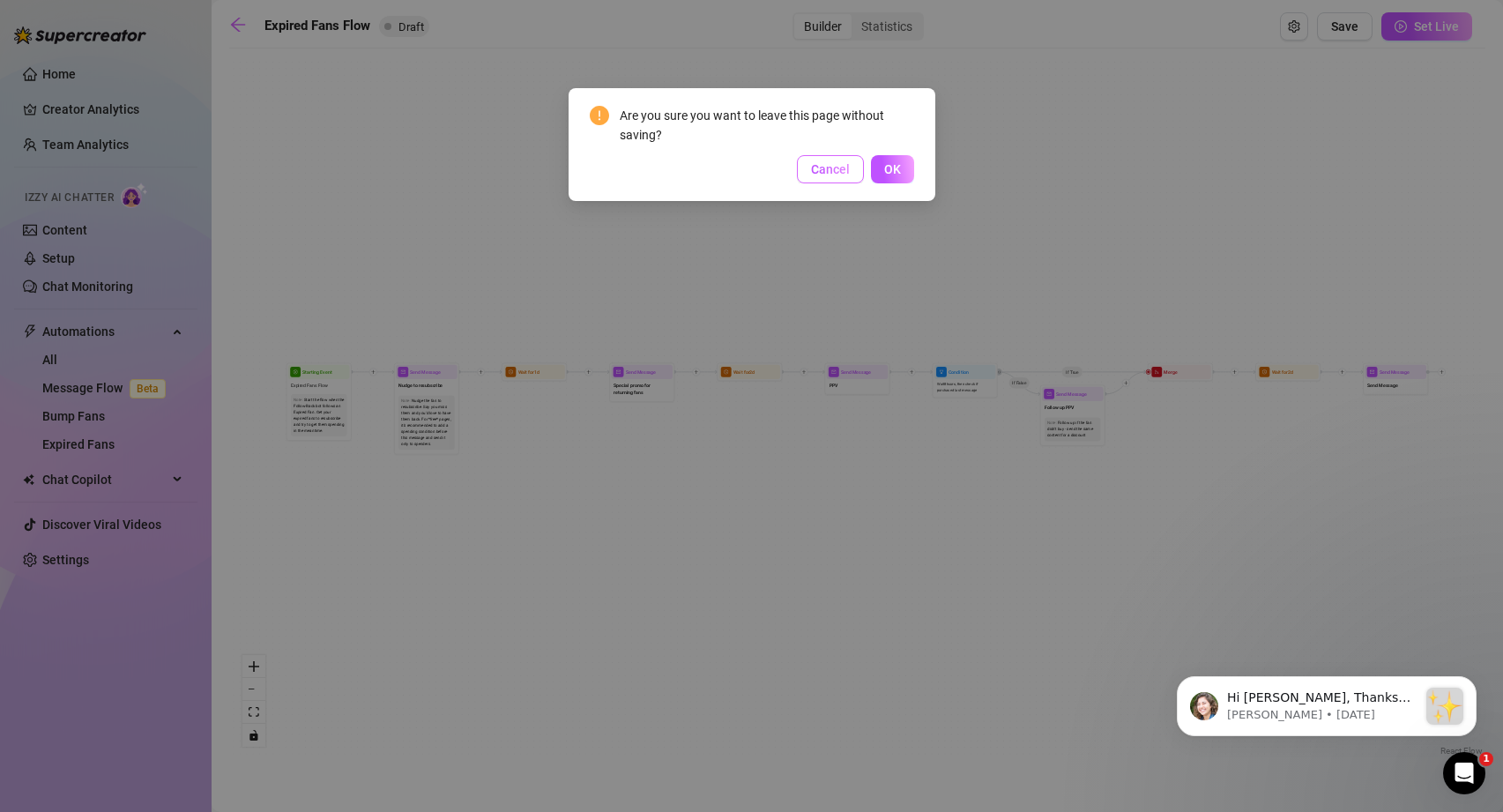
click at [809, 169] on button "Cancel" at bounding box center [831, 169] width 67 height 28
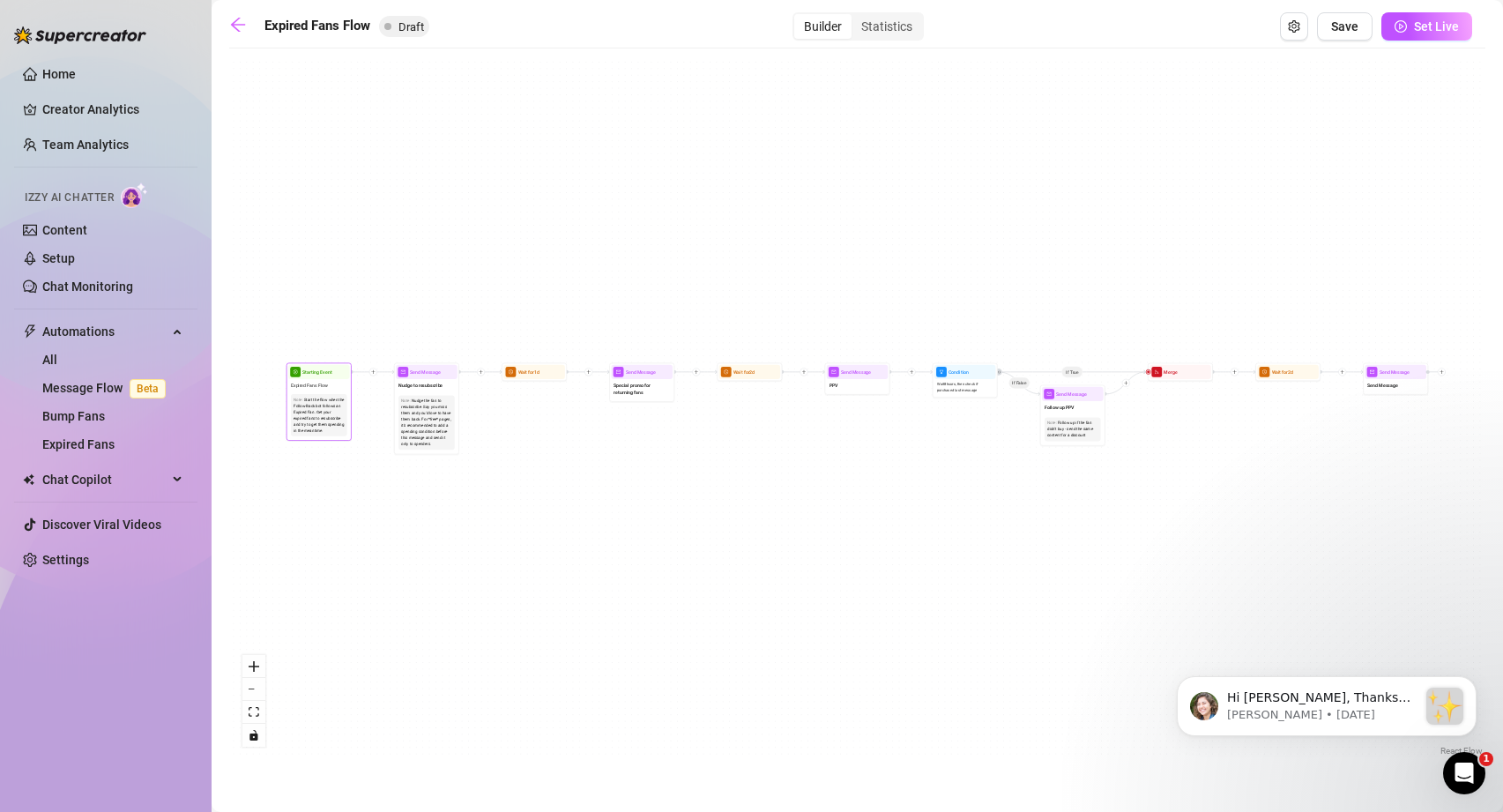
click at [311, 423] on div "Start the flow when the Follow-Back bot follows an Expired Fan. Get your expire…" at bounding box center [319, 415] width 51 height 37
click at [527, 489] on div "If True If False Send Message Send Message Wait for 2d Merge Send Message Follo…" at bounding box center [858, 408] width 1257 height 703
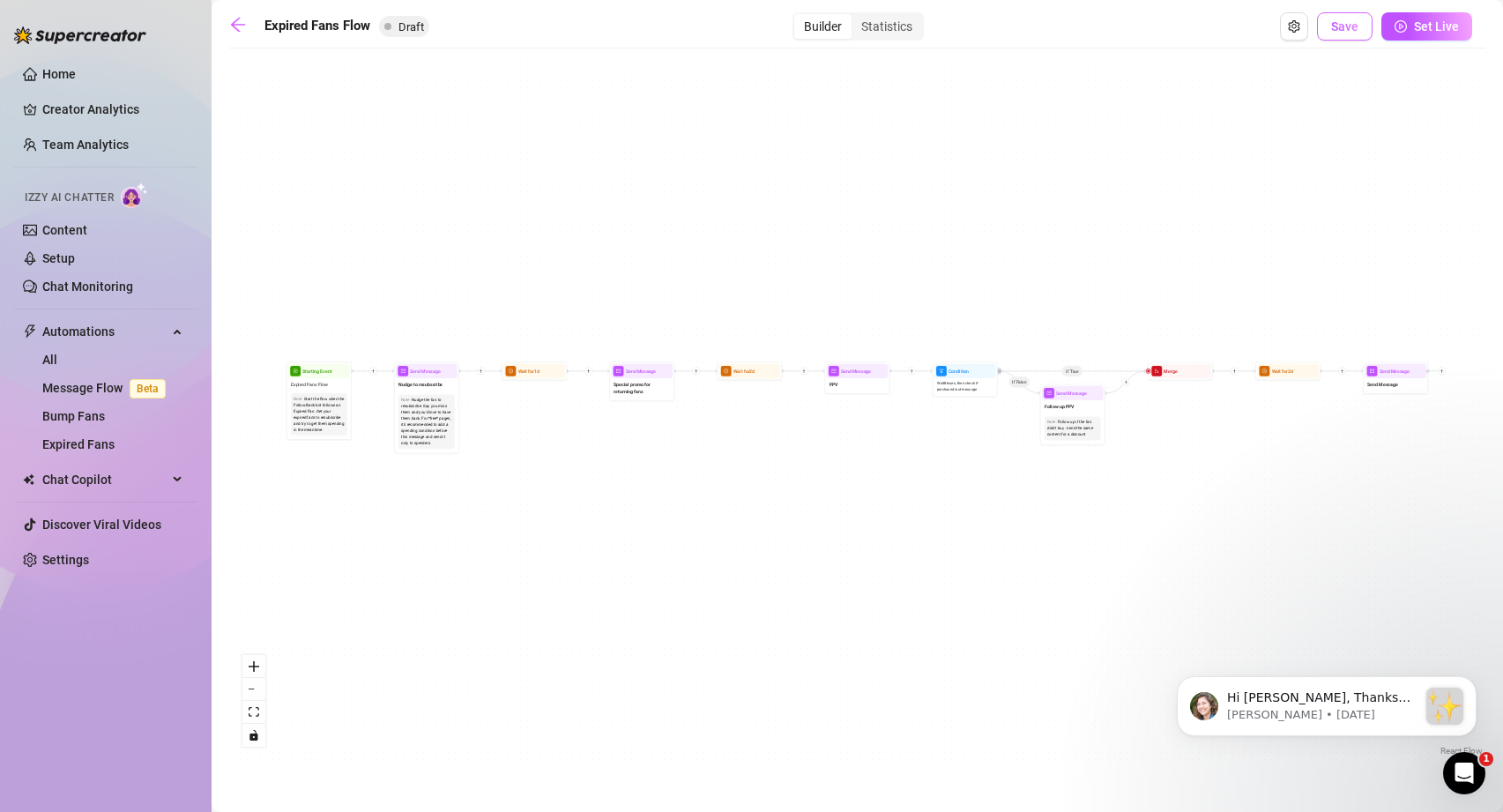
click at [1347, 31] on span "Save" at bounding box center [1346, 26] width 28 height 14
click at [395, 28] on span "Draft" at bounding box center [404, 26] width 50 height 21
click at [398, 24] on span "Draft" at bounding box center [404, 26] width 50 height 21
click at [824, 27] on div "Builder" at bounding box center [823, 26] width 57 height 25
click at [799, 17] on input "Builder" at bounding box center [799, 17] width 0 height 0
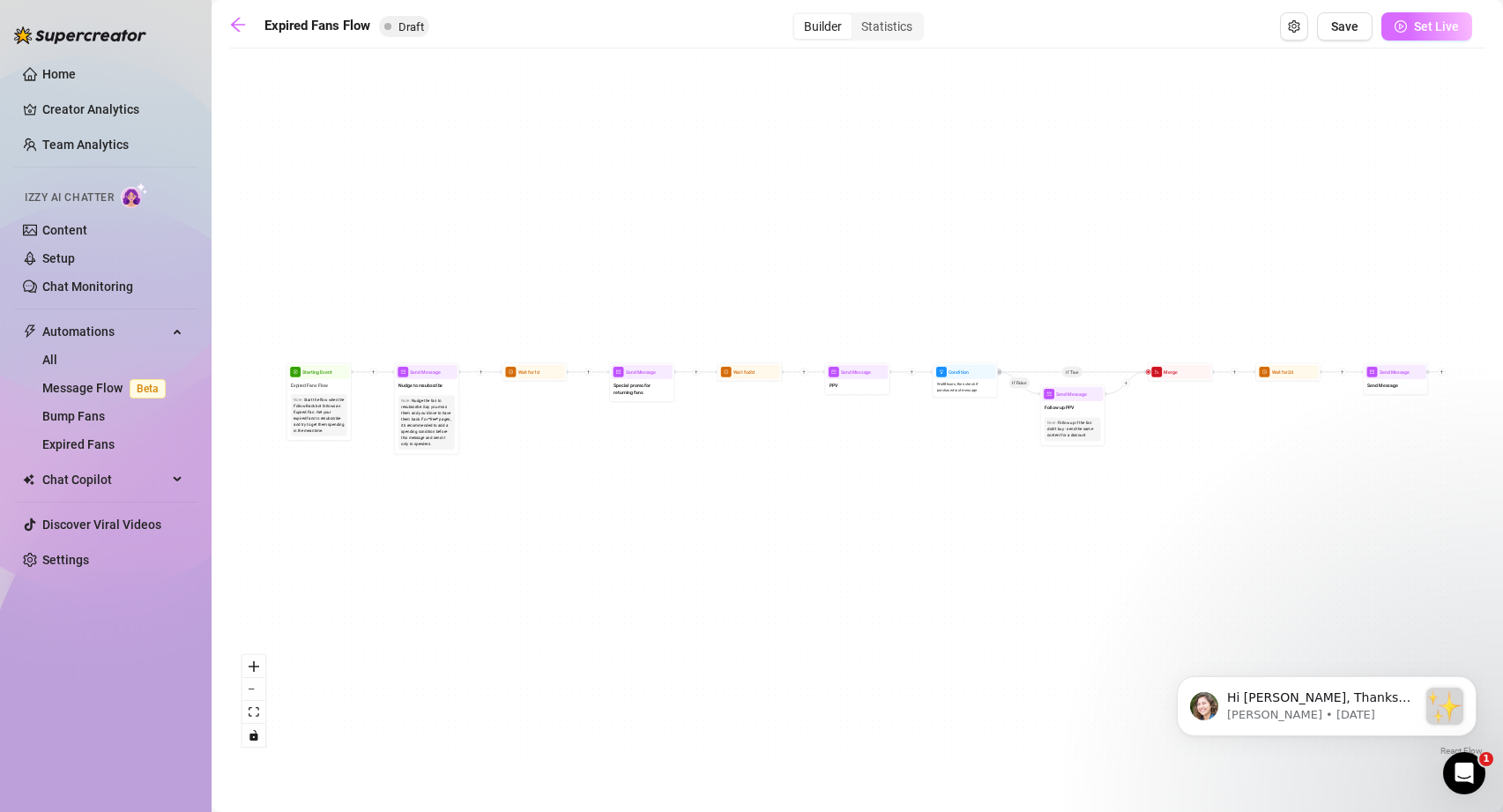
click at [1445, 28] on span "Set Live" at bounding box center [1436, 26] width 45 height 14
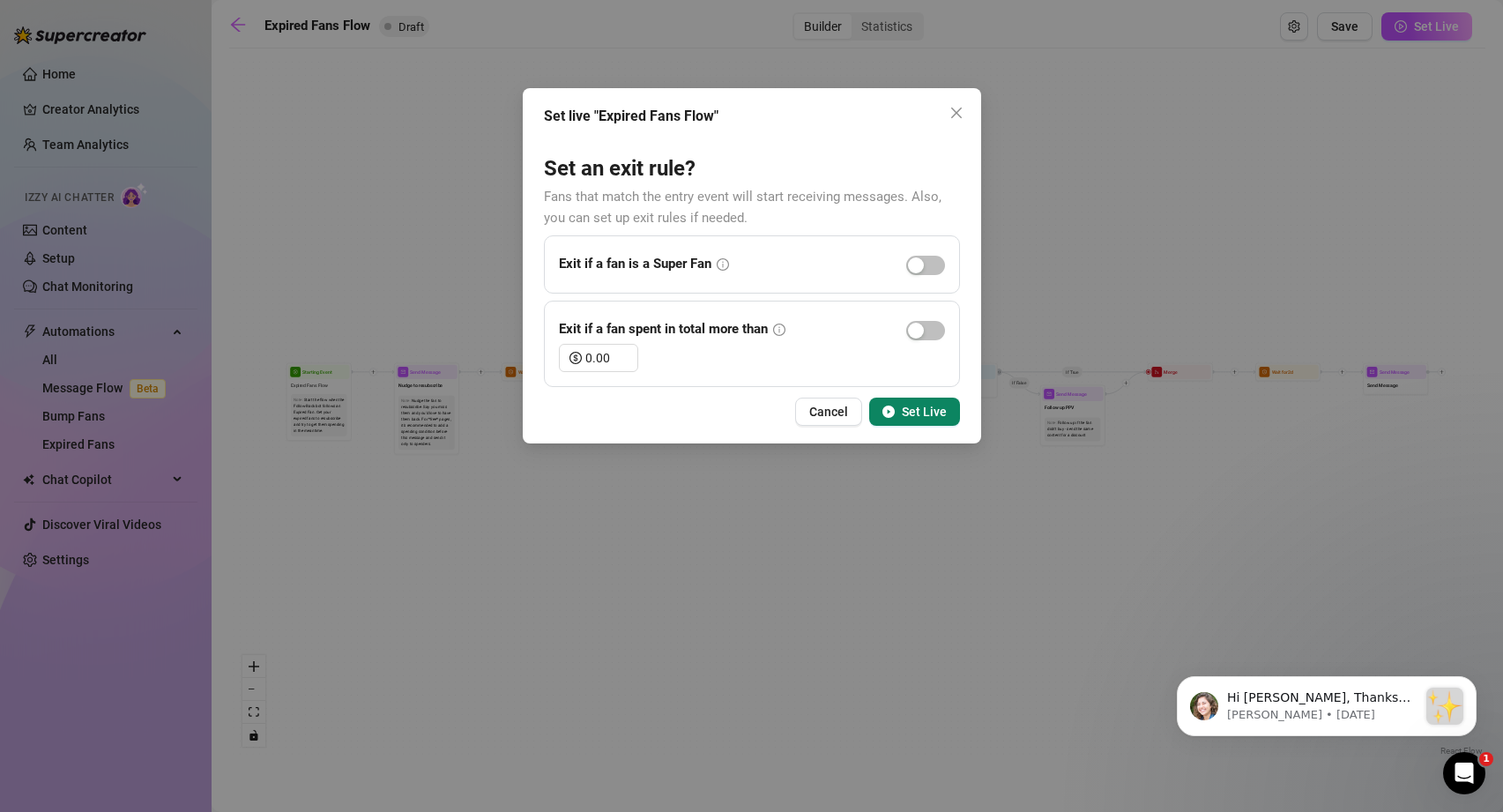
click at [909, 419] on button "Set Live" at bounding box center [915, 411] width 91 height 28
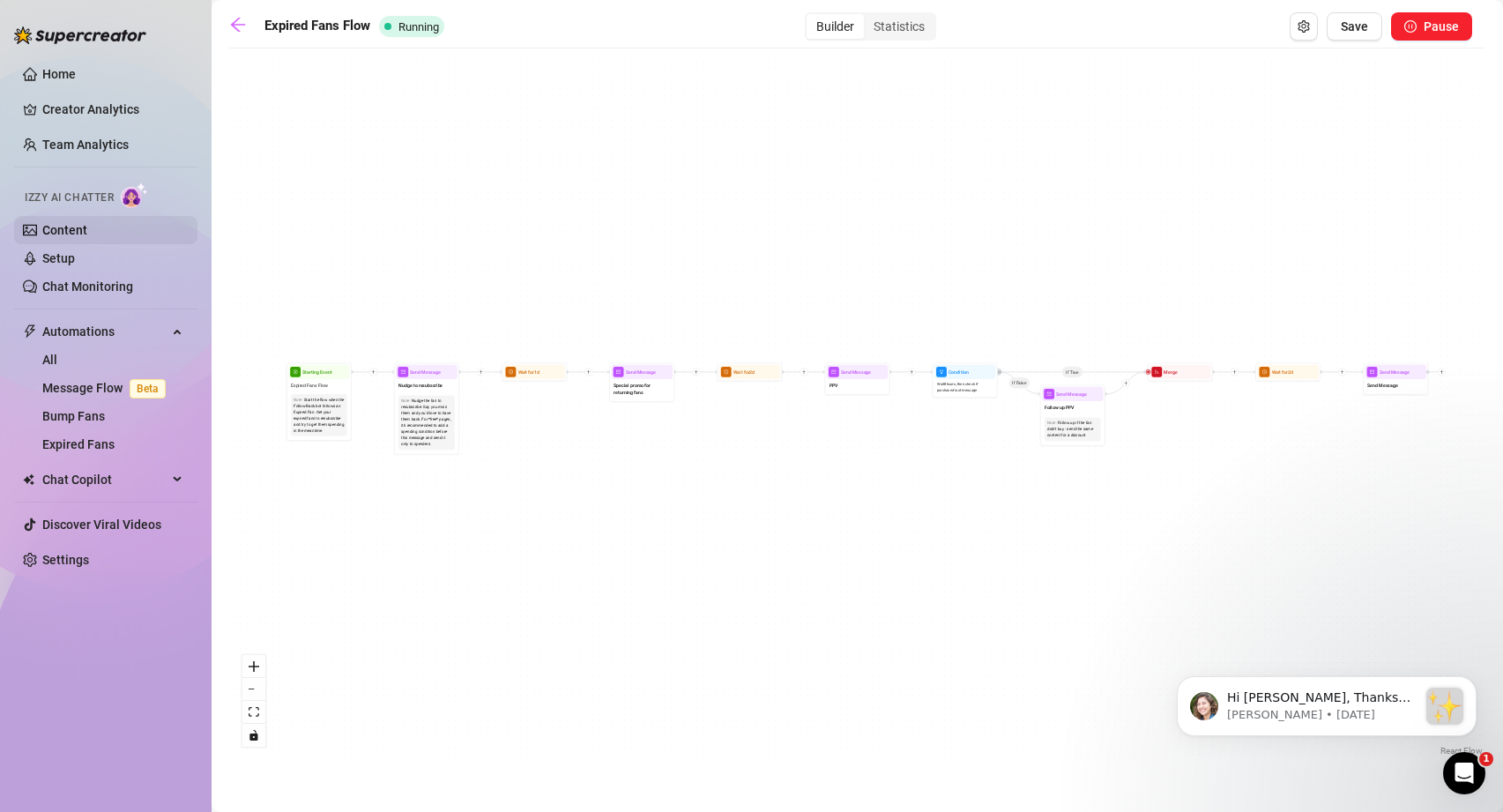
click at [62, 224] on link "Content" at bounding box center [65, 230] width 45 height 14
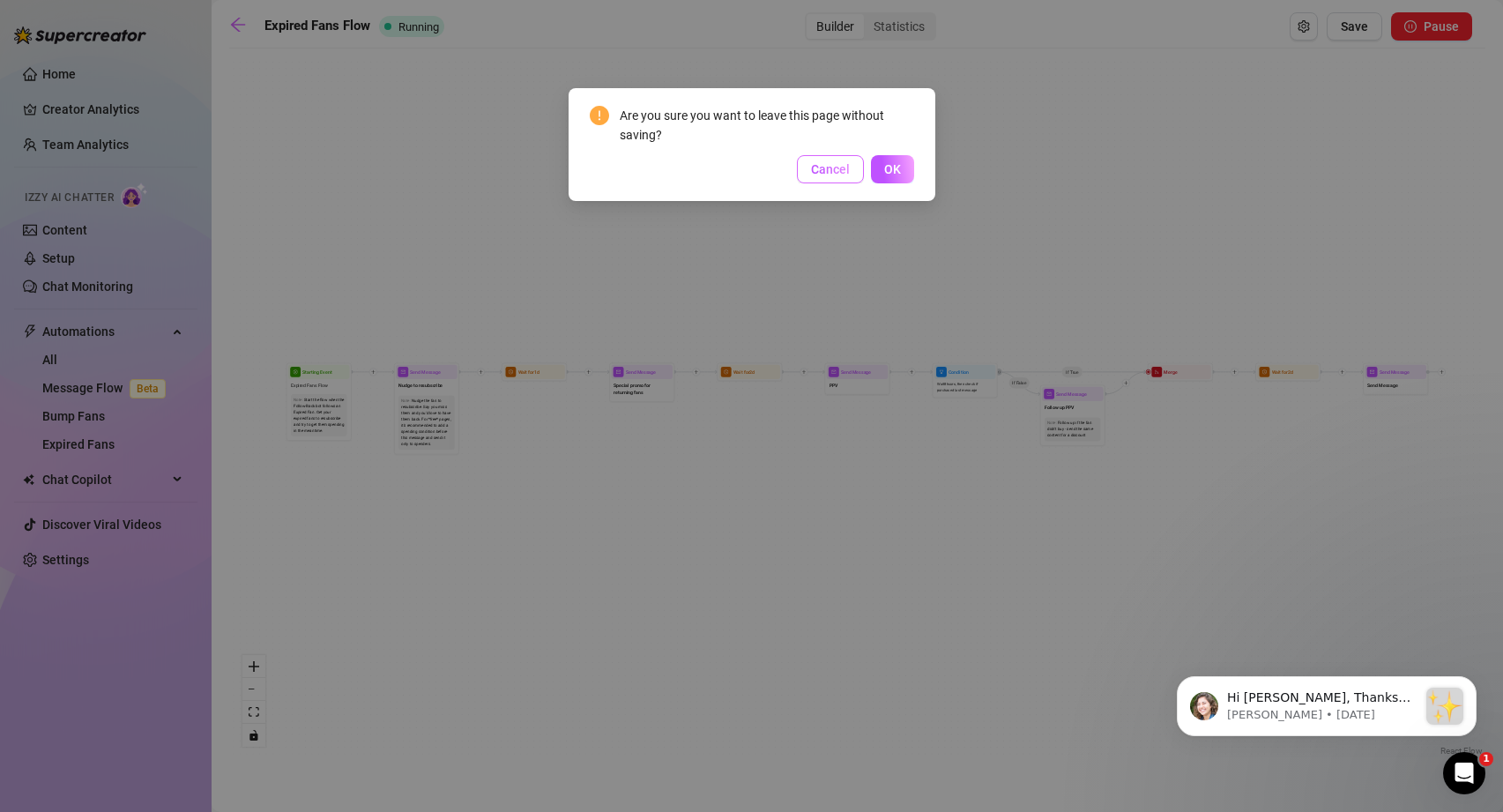
click at [820, 170] on span "Cancel" at bounding box center [831, 169] width 39 height 14
